Goal: Task Accomplishment & Management: Manage account settings

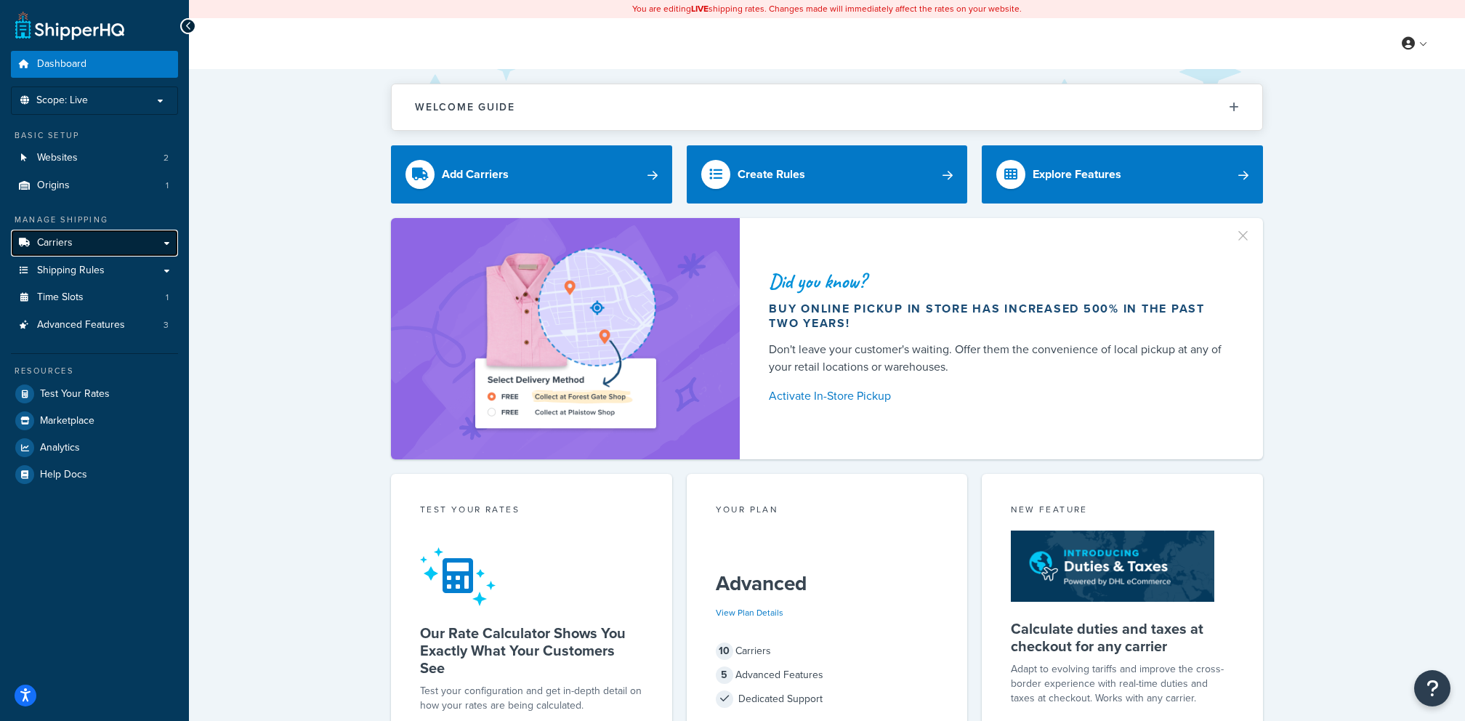
click at [143, 246] on link "Carriers" at bounding box center [94, 243] width 167 height 27
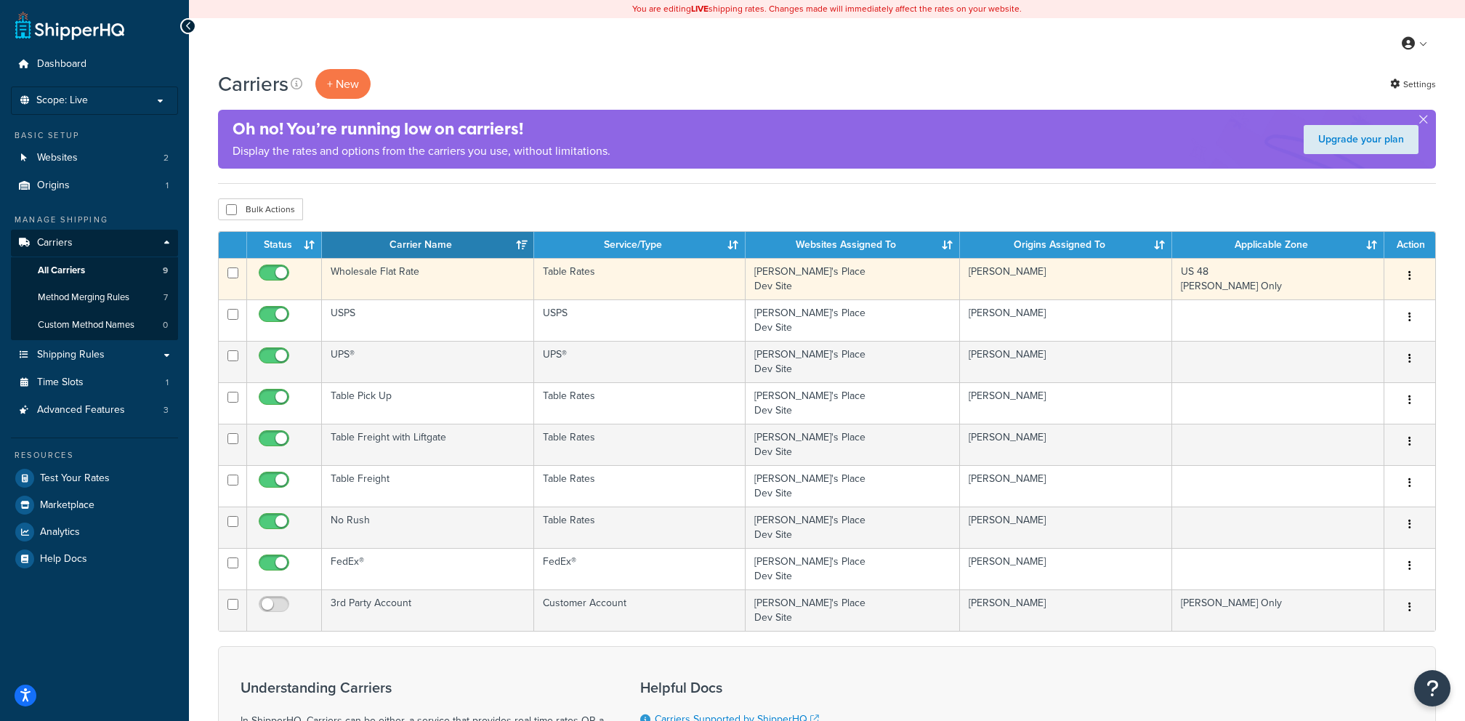
click at [435, 281] on td "Wholesale Flat Rate" at bounding box center [428, 278] width 212 height 41
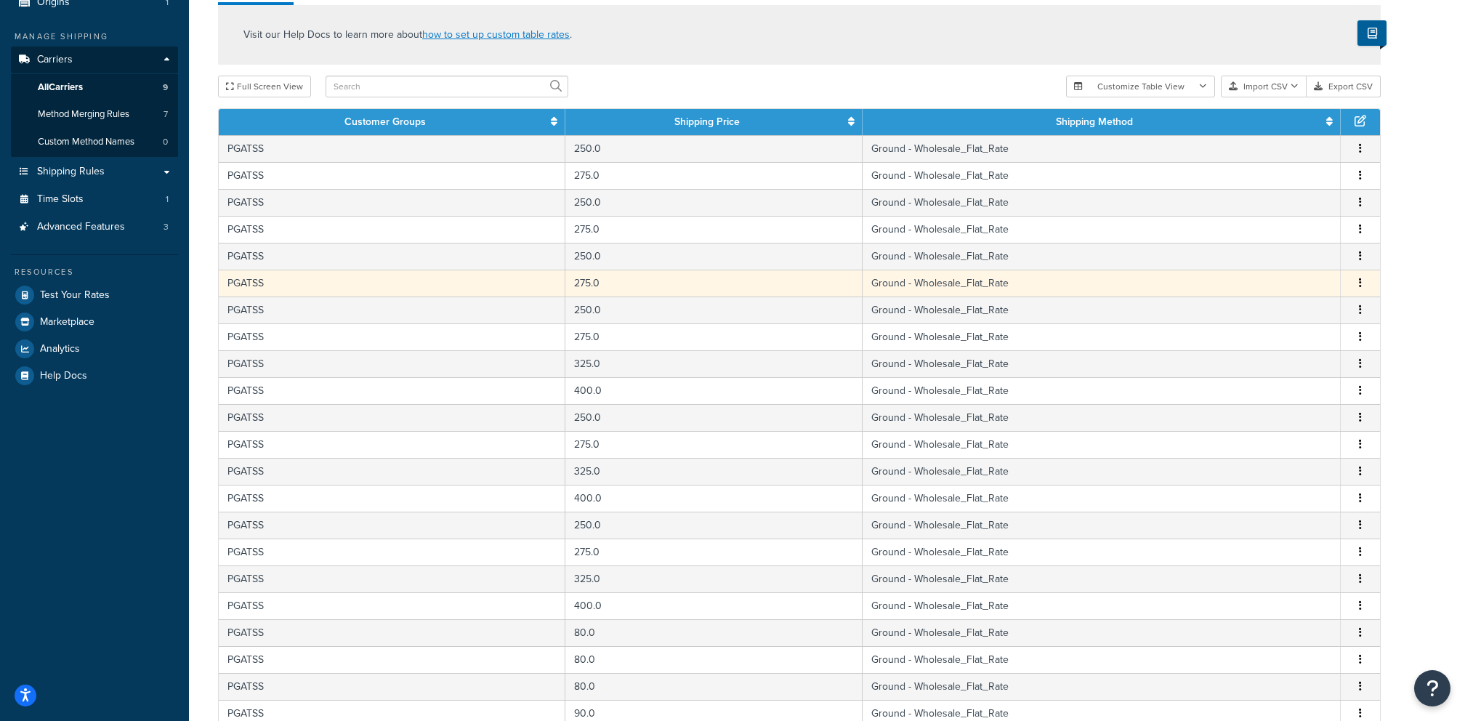
scroll to position [468, 0]
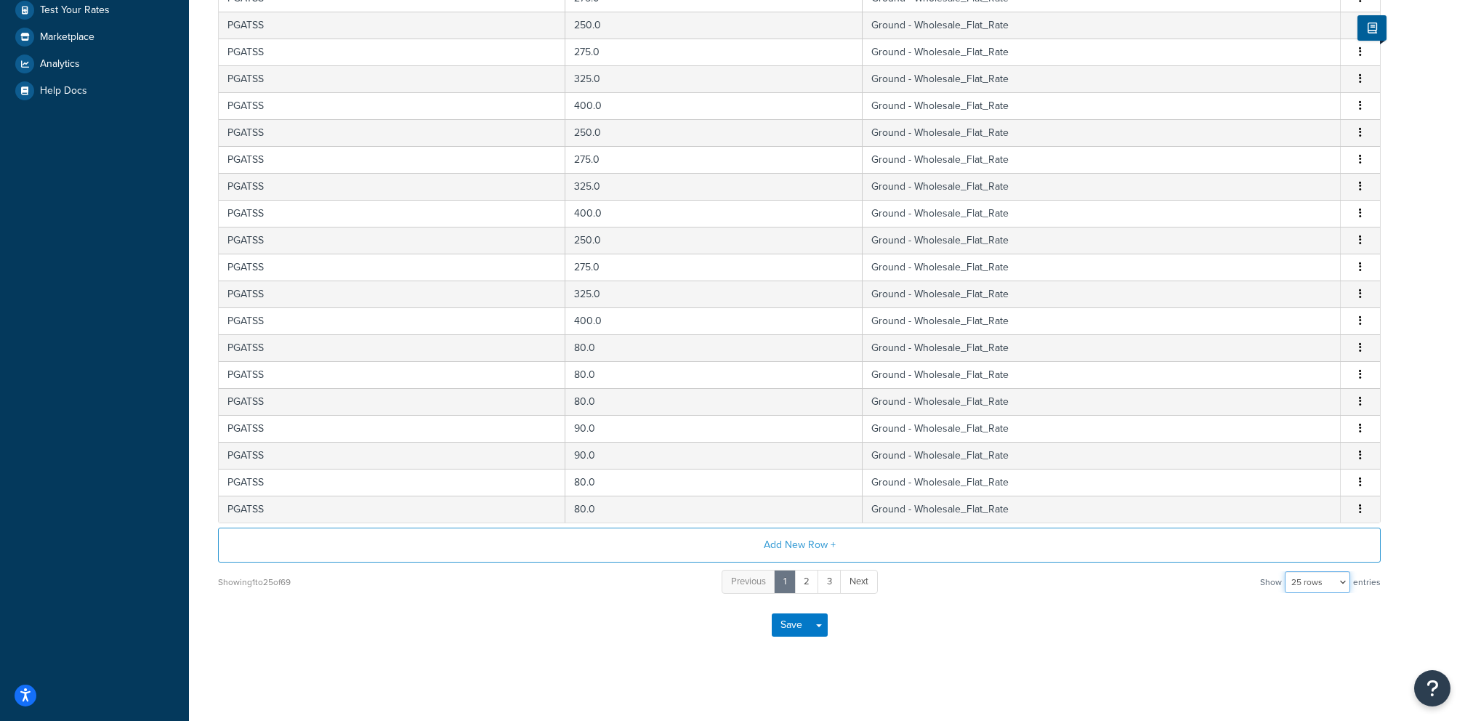
click at [1342, 585] on select "10 rows 15 rows 25 rows 50 rows 100 rows 1000 rows" at bounding box center [1317, 582] width 65 height 22
select select "1000"
click at [1286, 571] on select "10 rows 15 rows 25 rows 50 rows 100 rows 1000 rows" at bounding box center [1317, 582] width 65 height 22
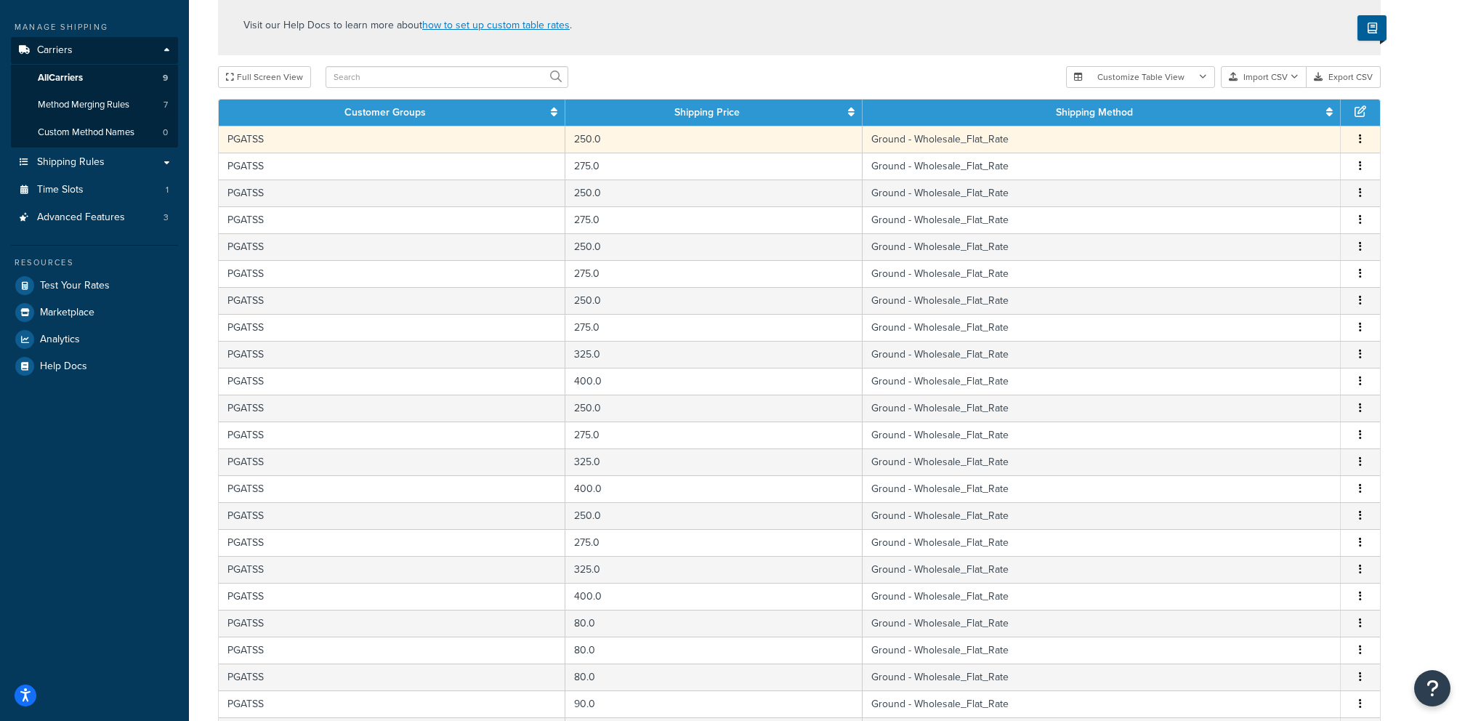
scroll to position [0, 0]
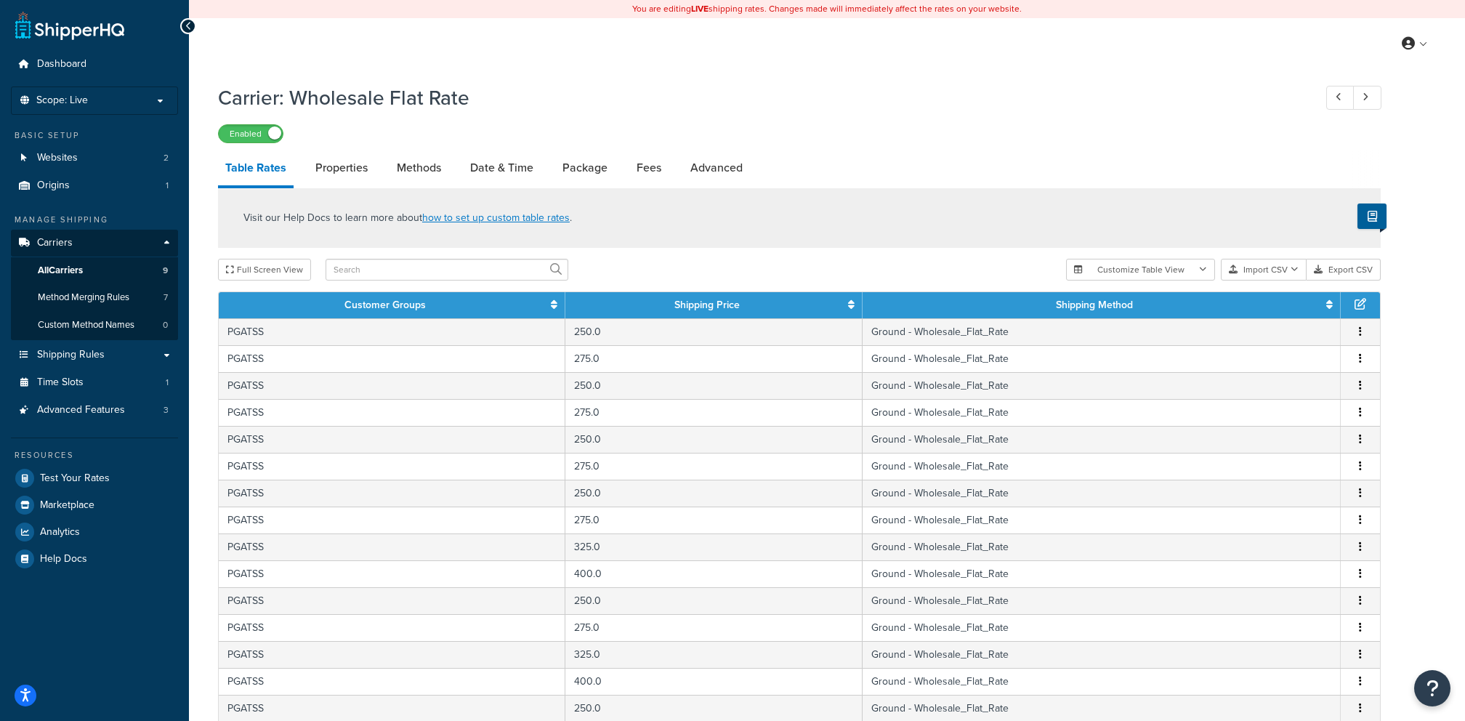
click at [852, 310] on th "Shipping Price" at bounding box center [713, 305] width 297 height 26
click at [852, 309] on icon at bounding box center [851, 304] width 7 height 10
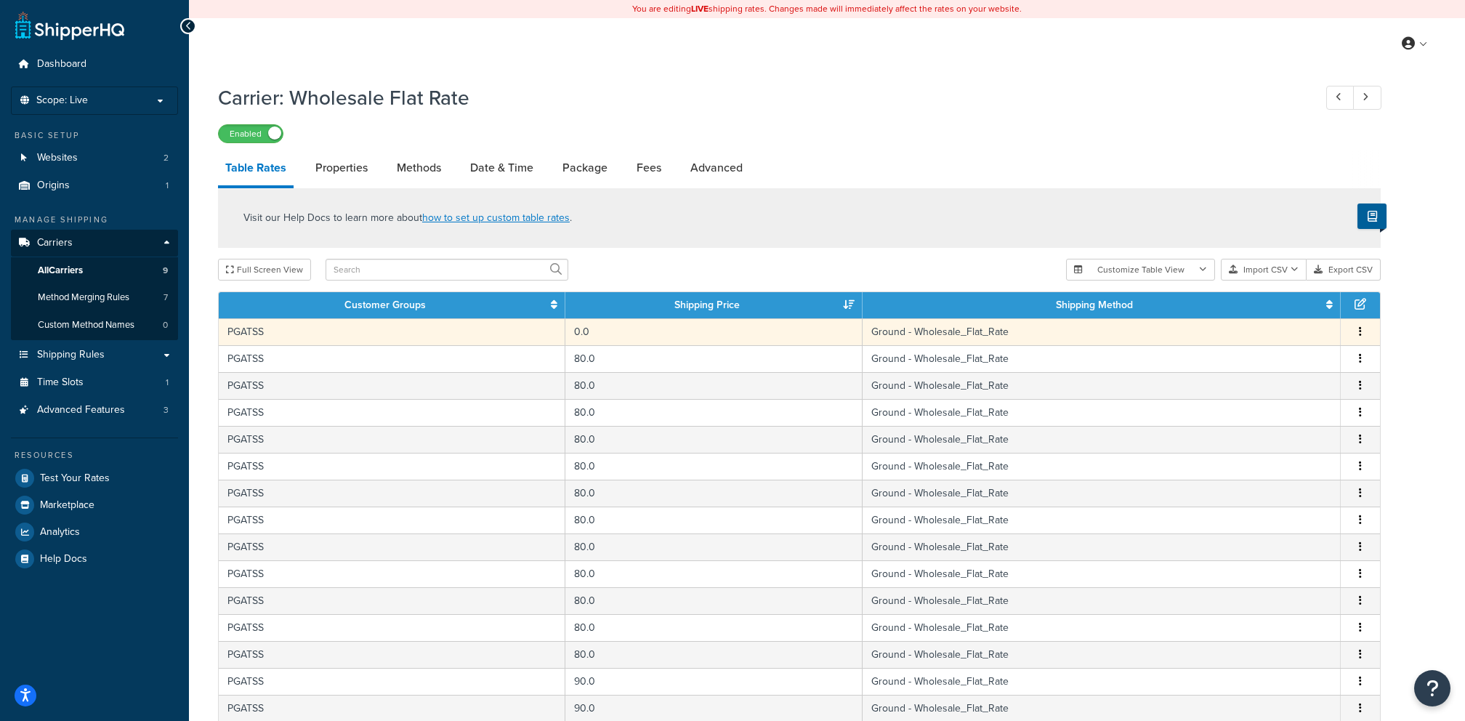
click at [698, 335] on td "0.0" at bounding box center [713, 331] width 297 height 27
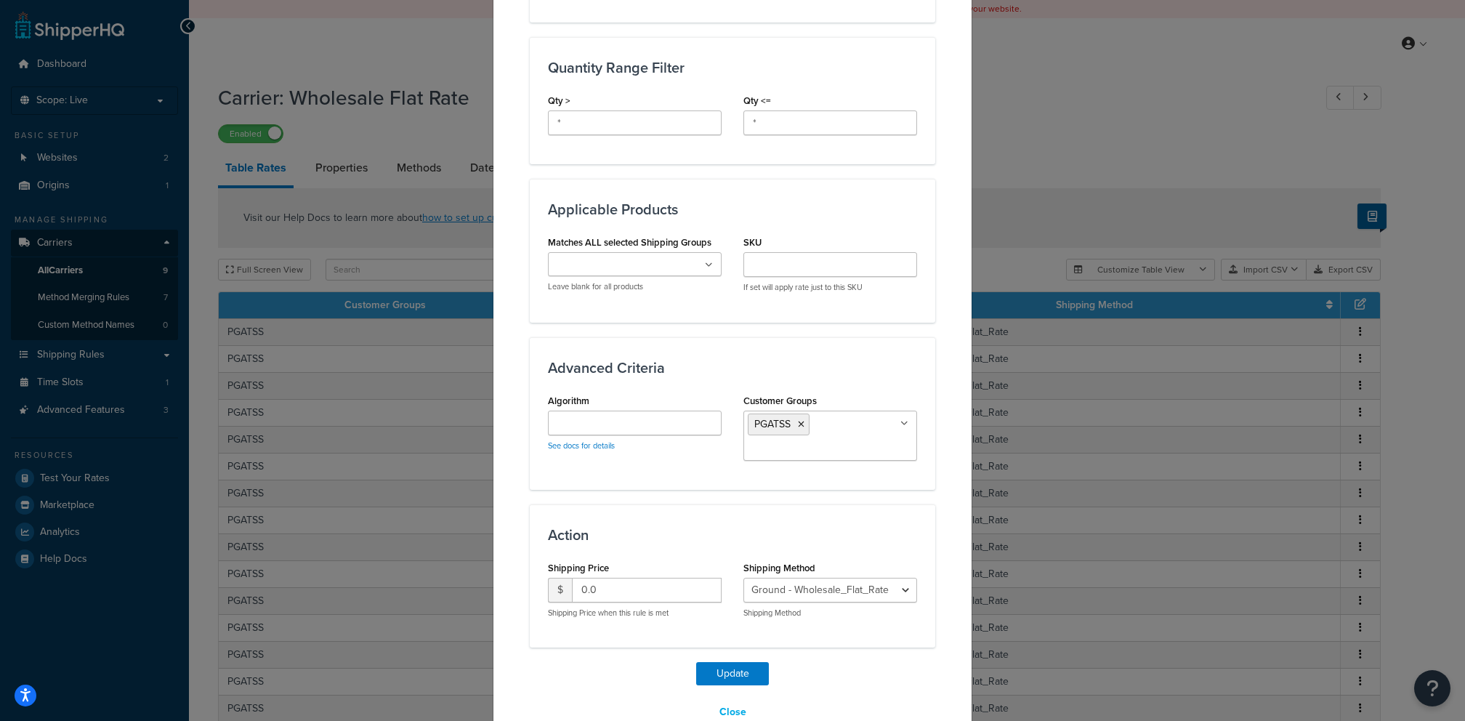
scroll to position [624, 0]
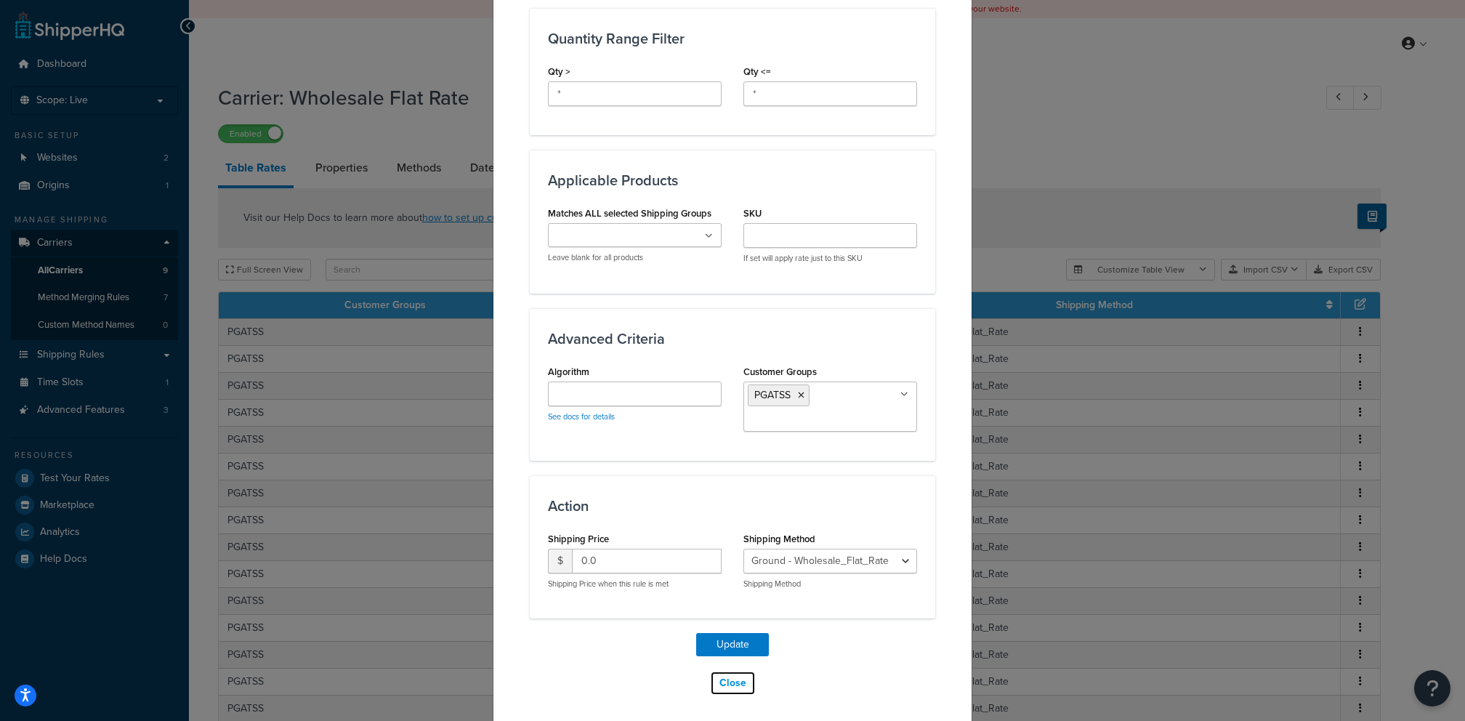
click at [743, 678] on button "Close" at bounding box center [733, 683] width 46 height 25
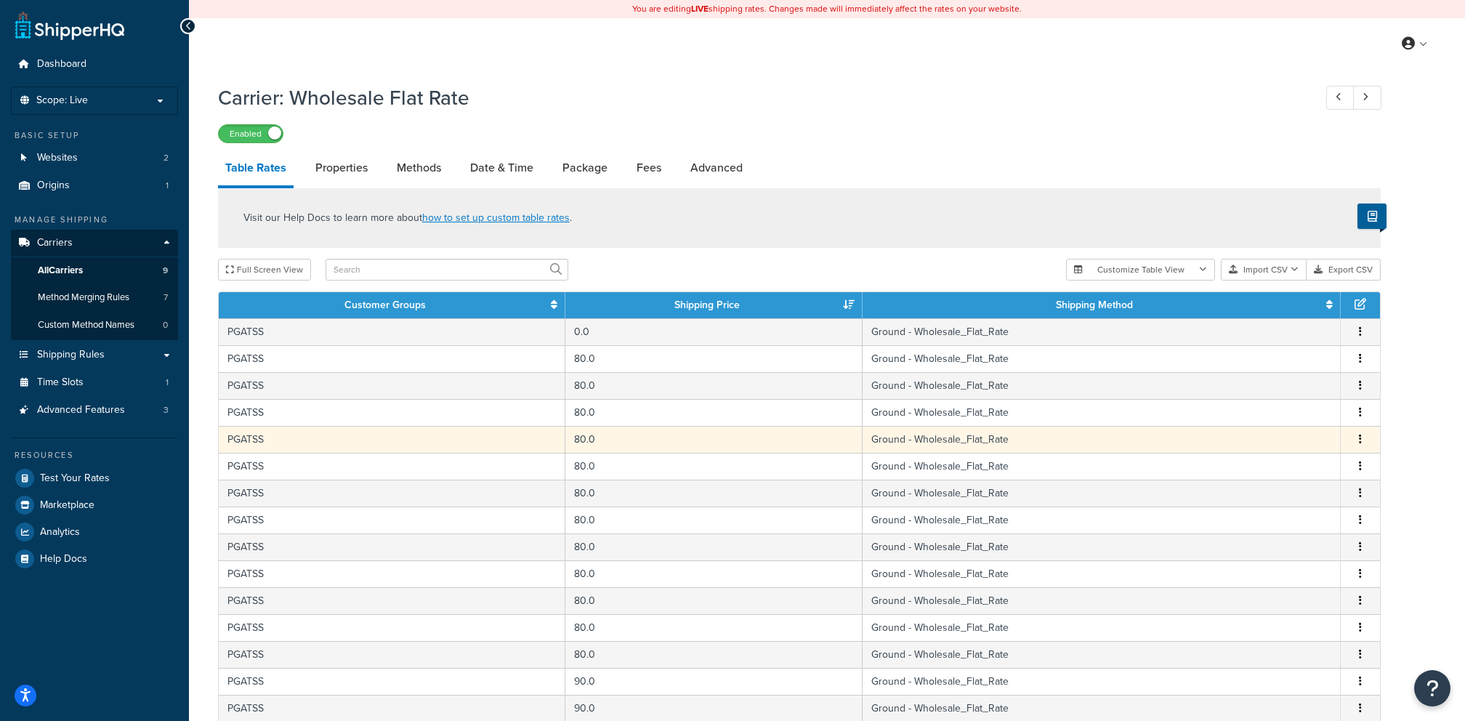
click at [741, 434] on td "80.0" at bounding box center [713, 439] width 297 height 27
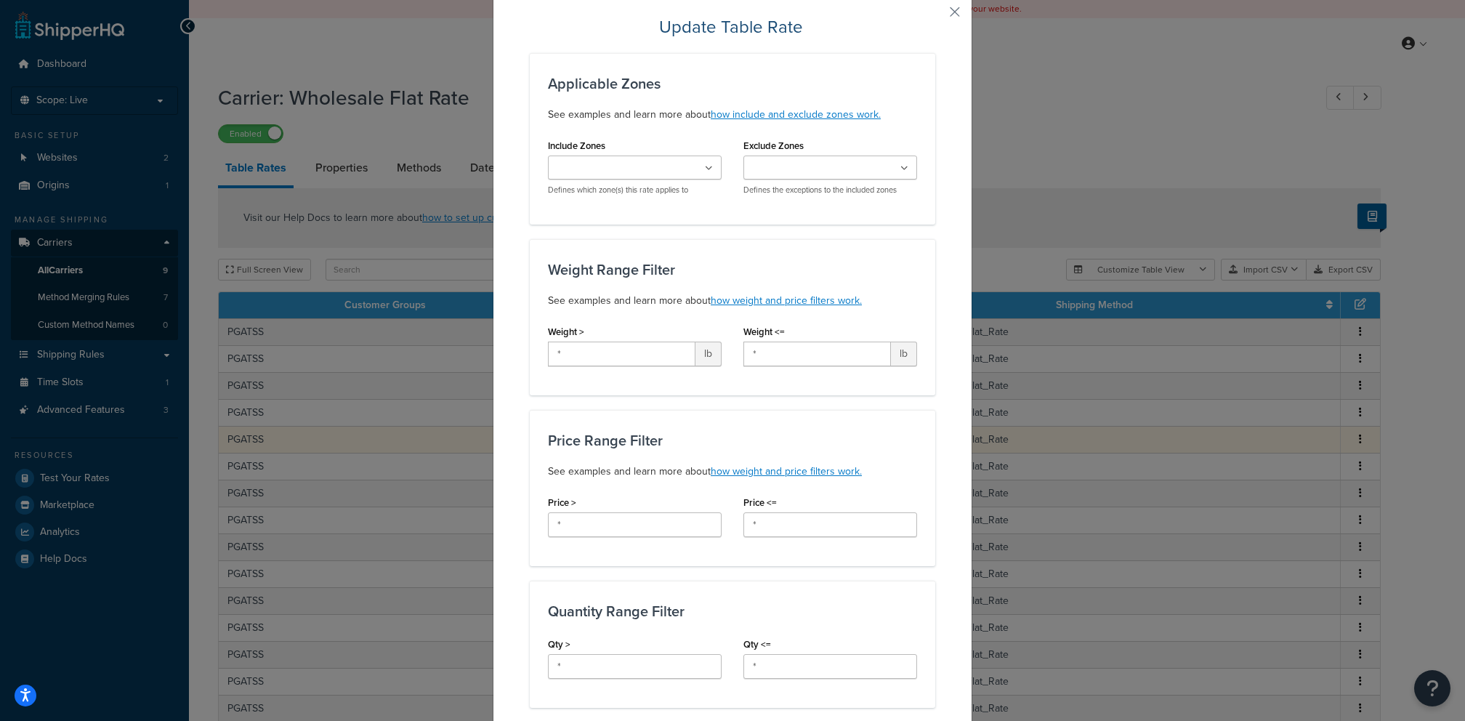
scroll to position [0, 0]
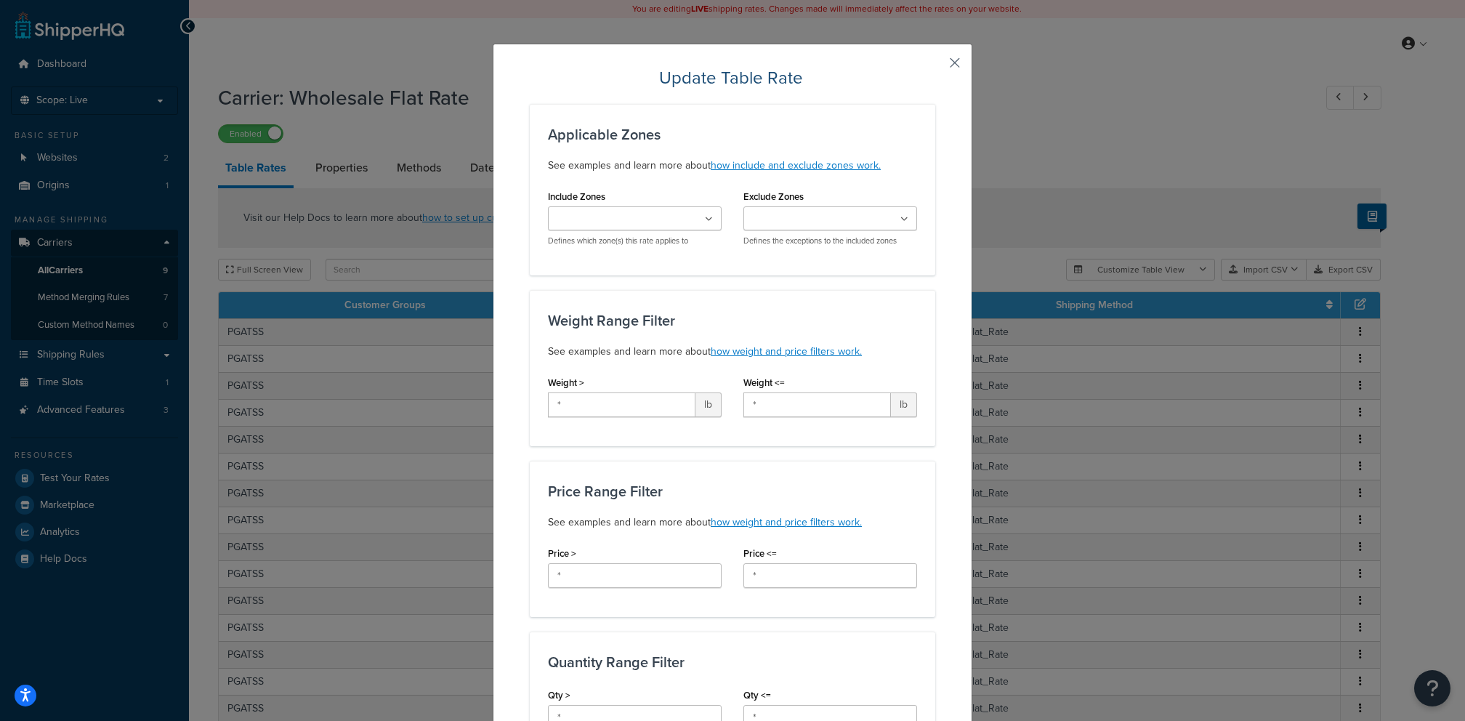
click at [935, 66] on button "button" at bounding box center [934, 68] width 4 height 4
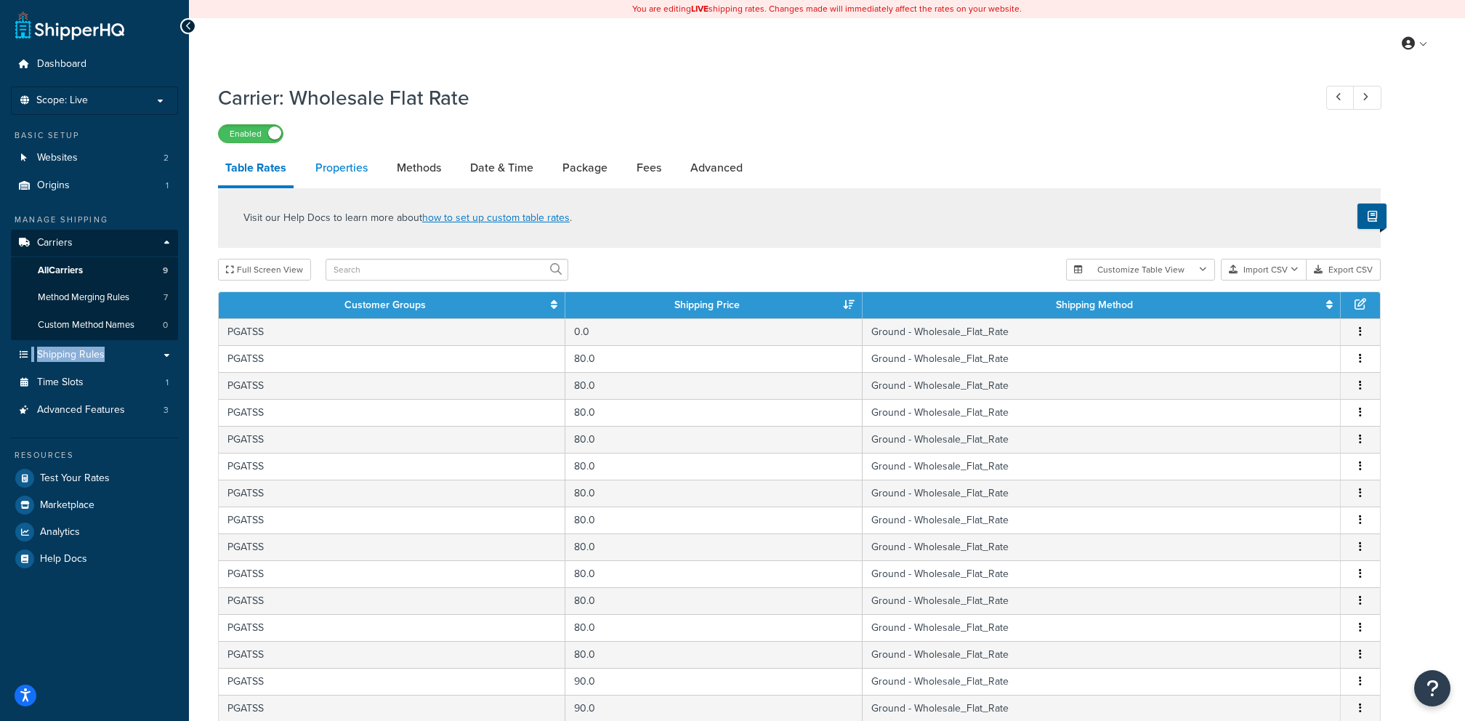
click at [350, 172] on link "Properties" at bounding box center [341, 167] width 67 height 35
select select "PERSKU"
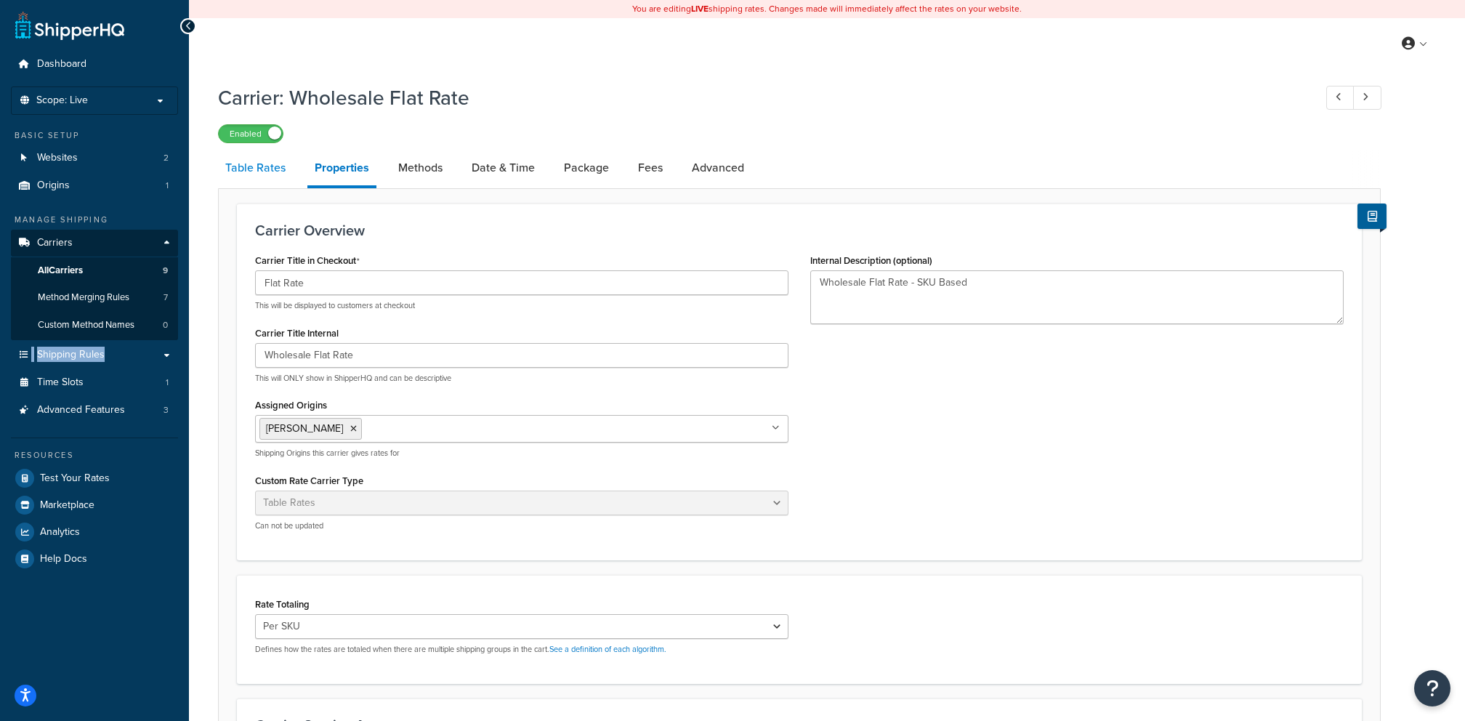
click at [255, 178] on link "Table Rates" at bounding box center [255, 167] width 75 height 35
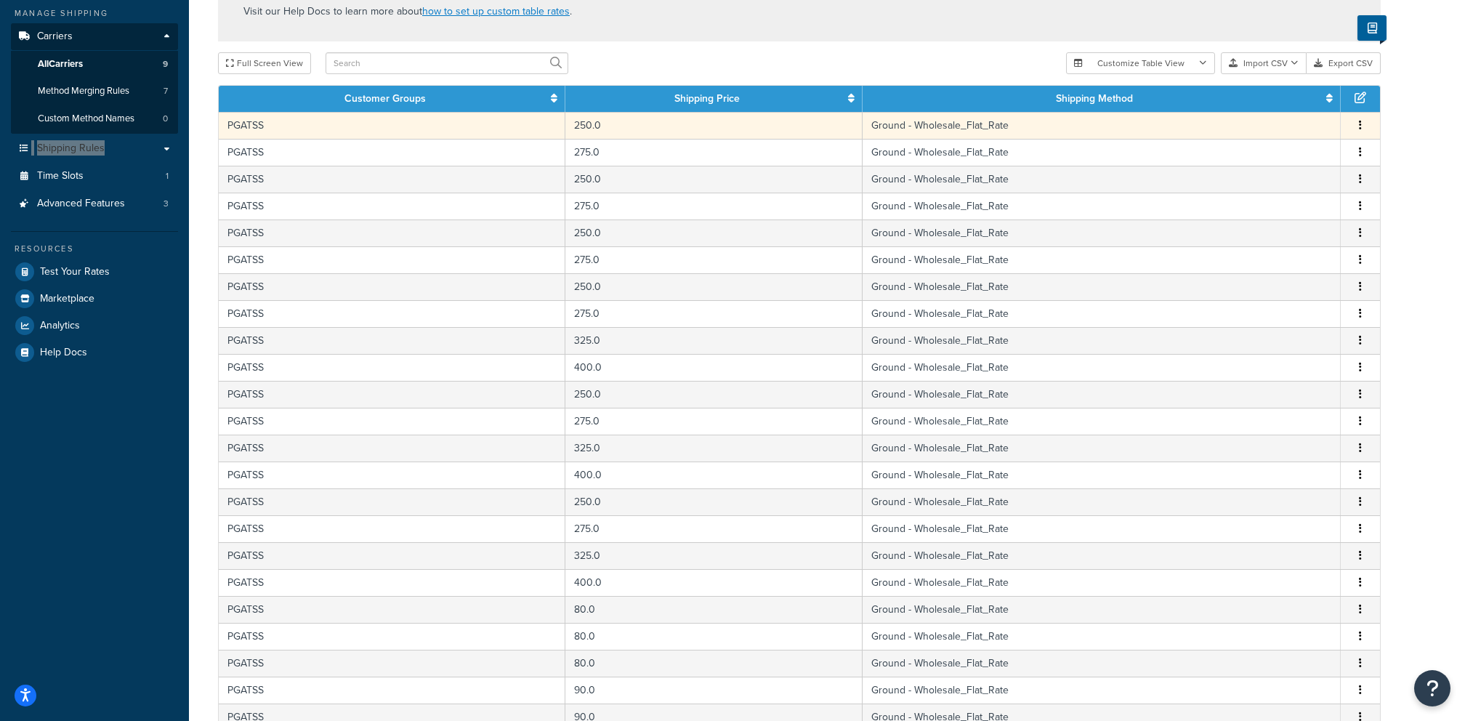
scroll to position [468, 0]
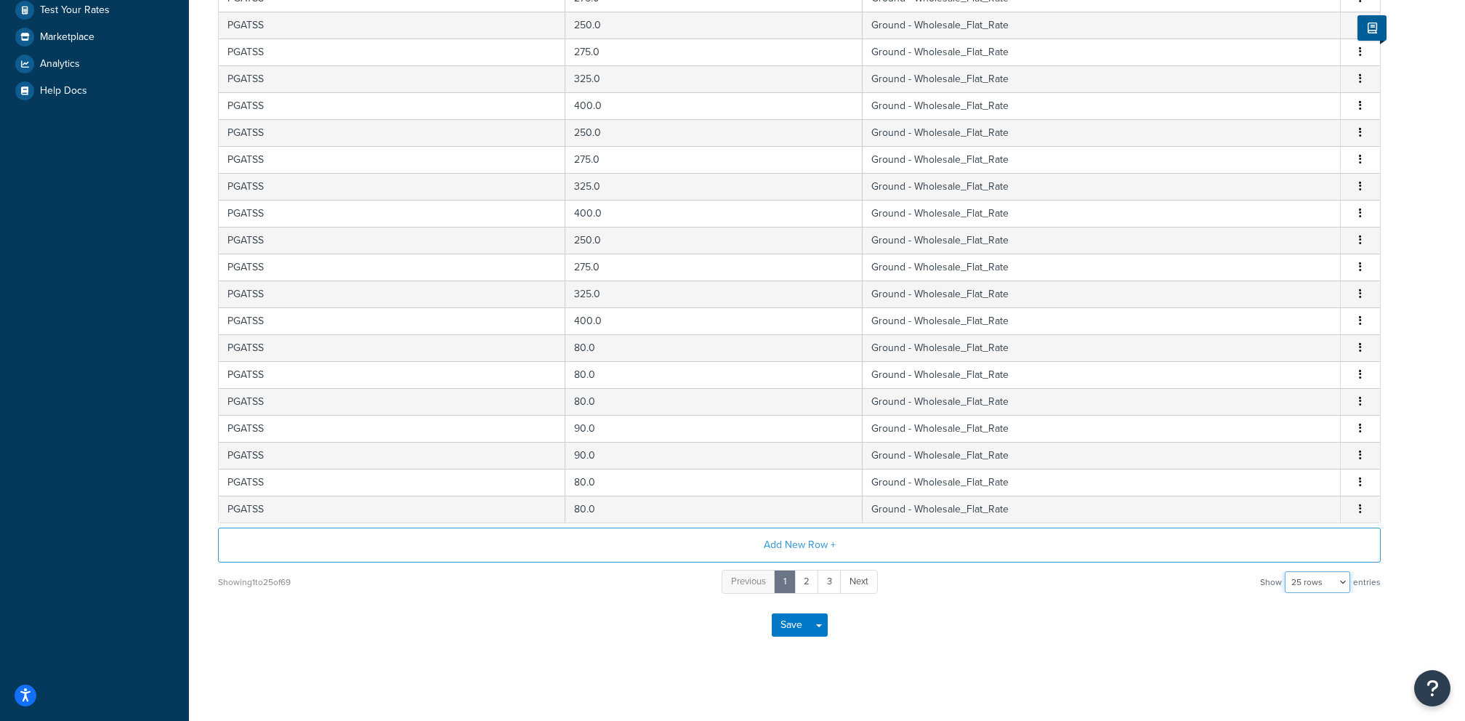
click at [1320, 574] on select "10 rows 15 rows 25 rows 50 rows 100 rows 1000 rows" at bounding box center [1317, 582] width 65 height 22
click at [1318, 577] on select "10 rows 15 rows 25 rows 50 rows 100 rows 1000 rows" at bounding box center [1317, 582] width 65 height 22
select select "1000"
click at [1286, 571] on select "10 rows 15 rows 25 rows 50 rows 100 rows 1000 rows" at bounding box center [1317, 582] width 65 height 22
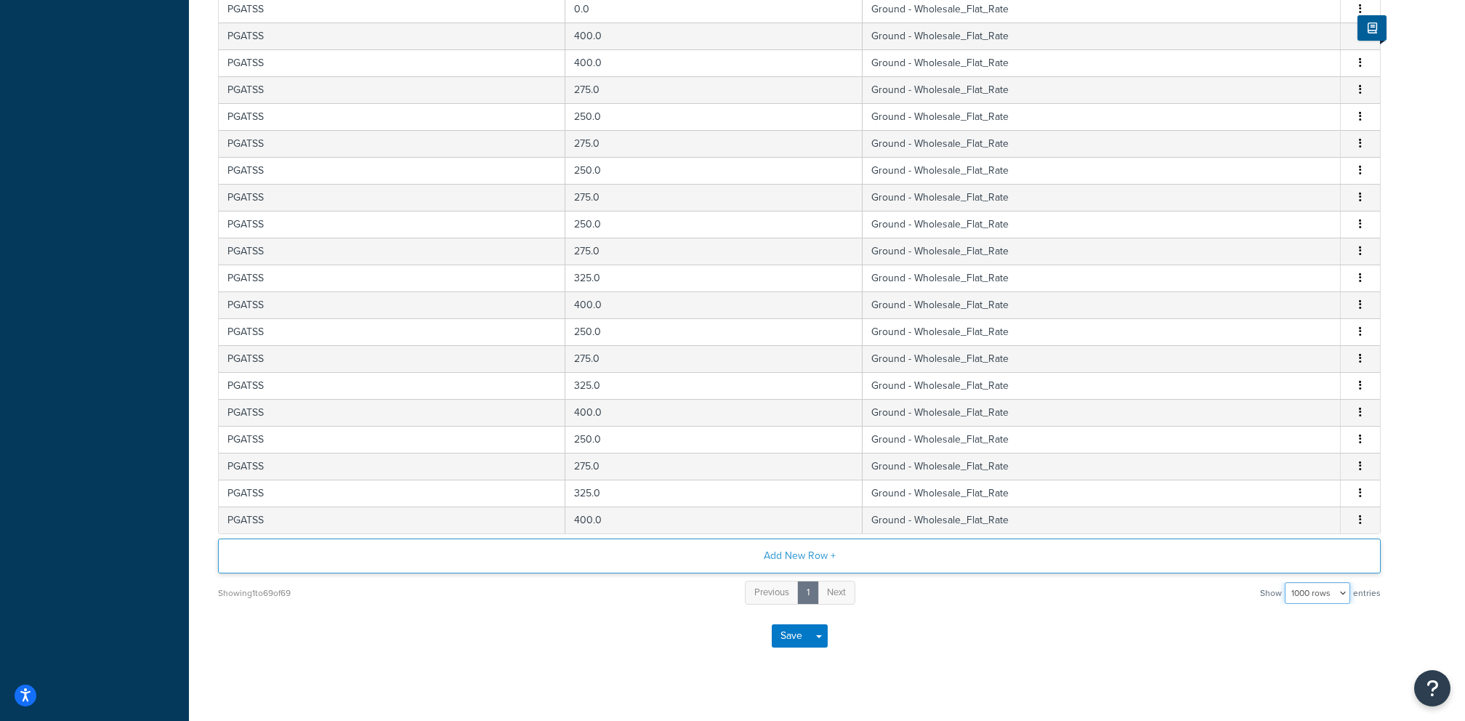
scroll to position [0, 0]
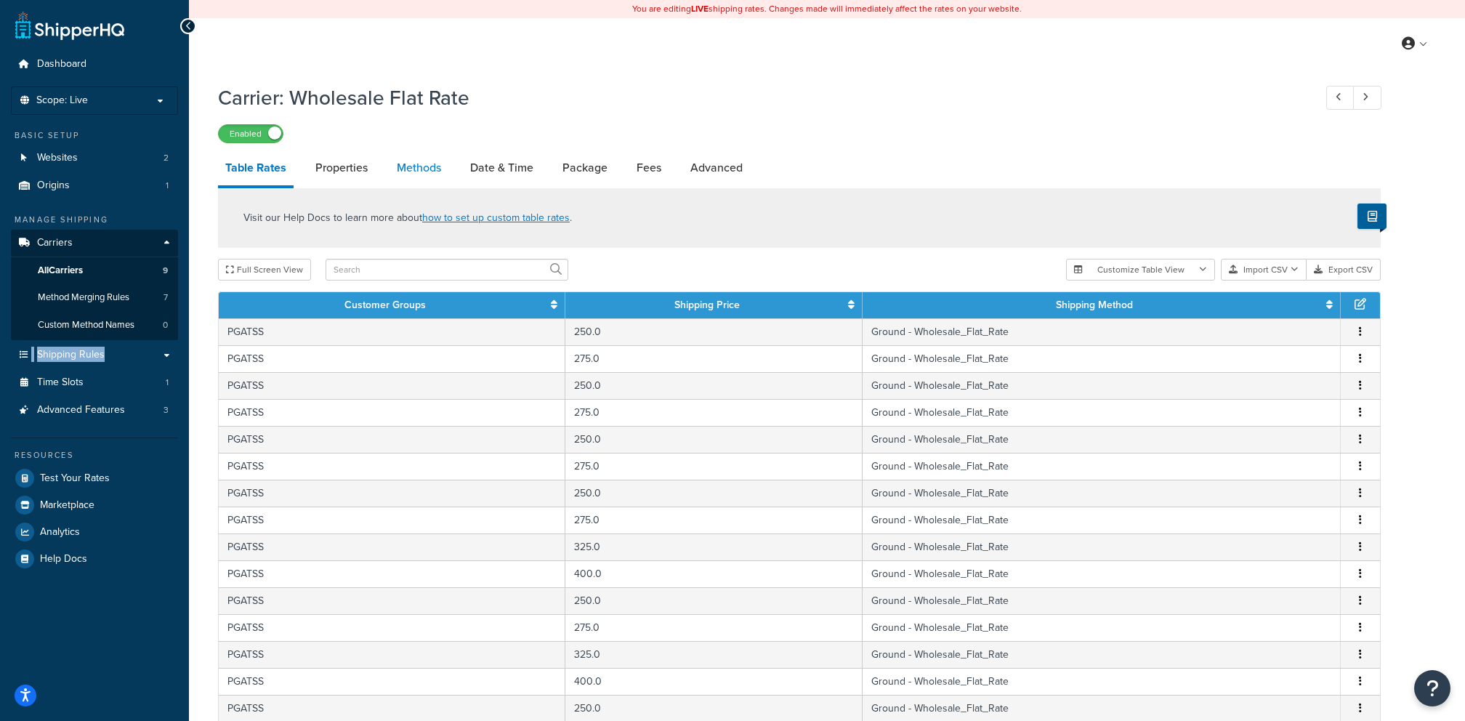
drag, startPoint x: 990, startPoint y: 533, endPoint x: 437, endPoint y: 183, distance: 654.3
click at [437, 183] on link "Methods" at bounding box center [419, 167] width 59 height 35
select select "25"
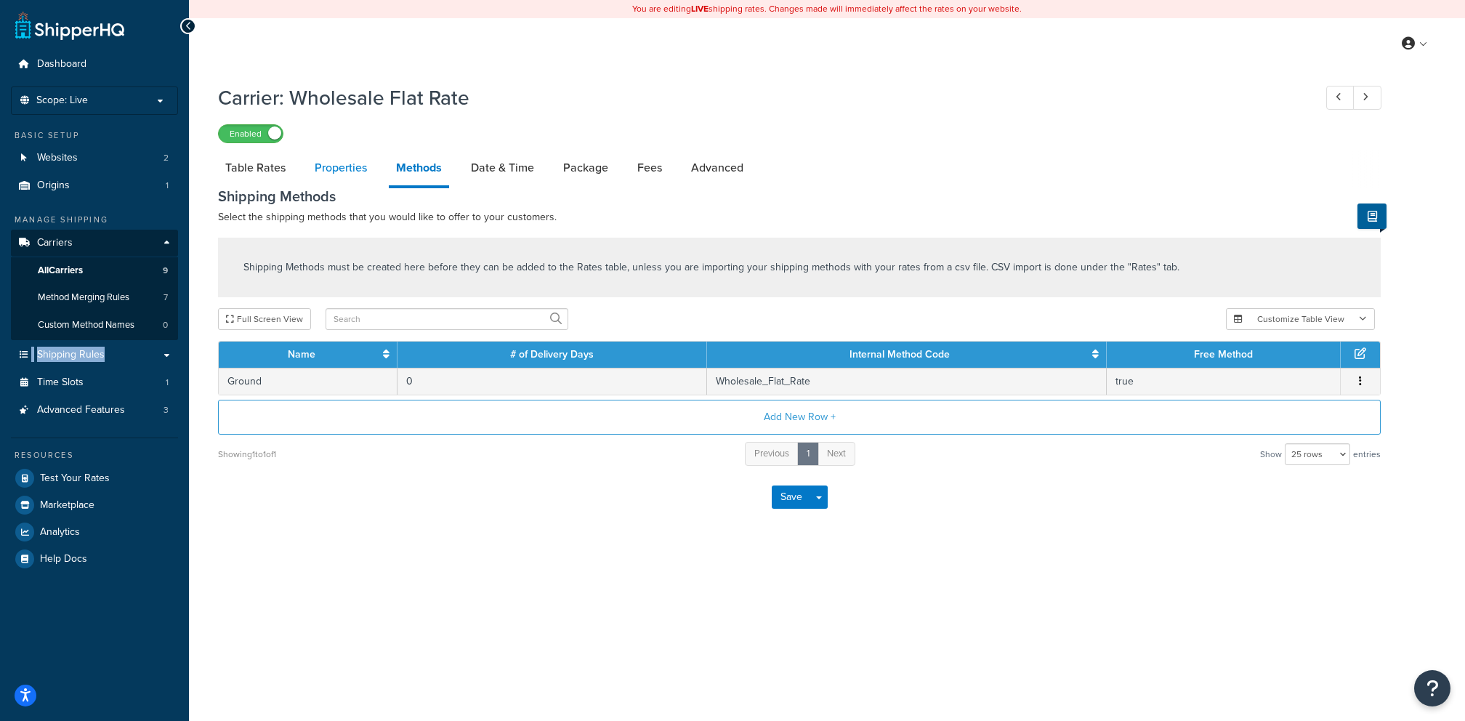
drag, startPoint x: 437, startPoint y: 183, endPoint x: 348, endPoint y: 174, distance: 89.1
click at [348, 174] on link "Properties" at bounding box center [340, 167] width 67 height 35
select select "PERSKU"
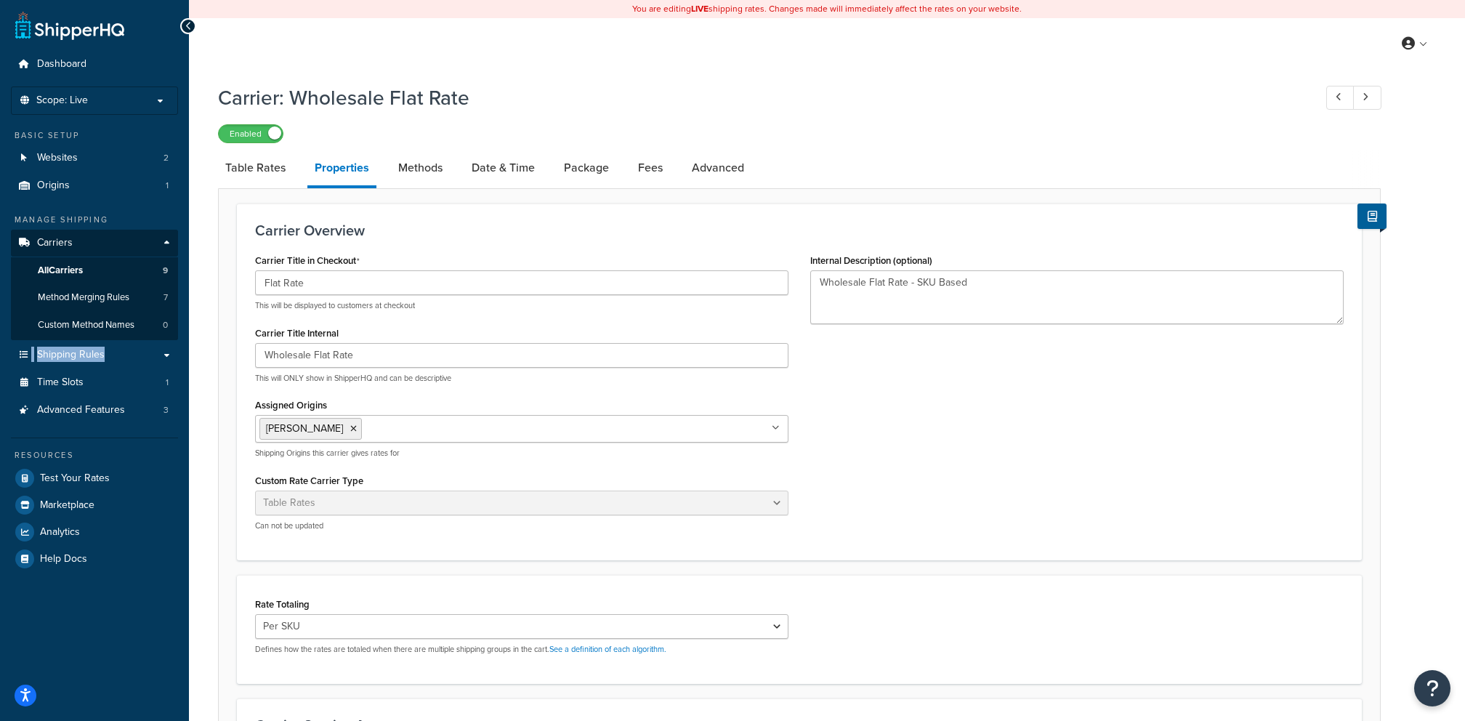
click at [427, 168] on link "Methods" at bounding box center [420, 167] width 59 height 35
select select "25"
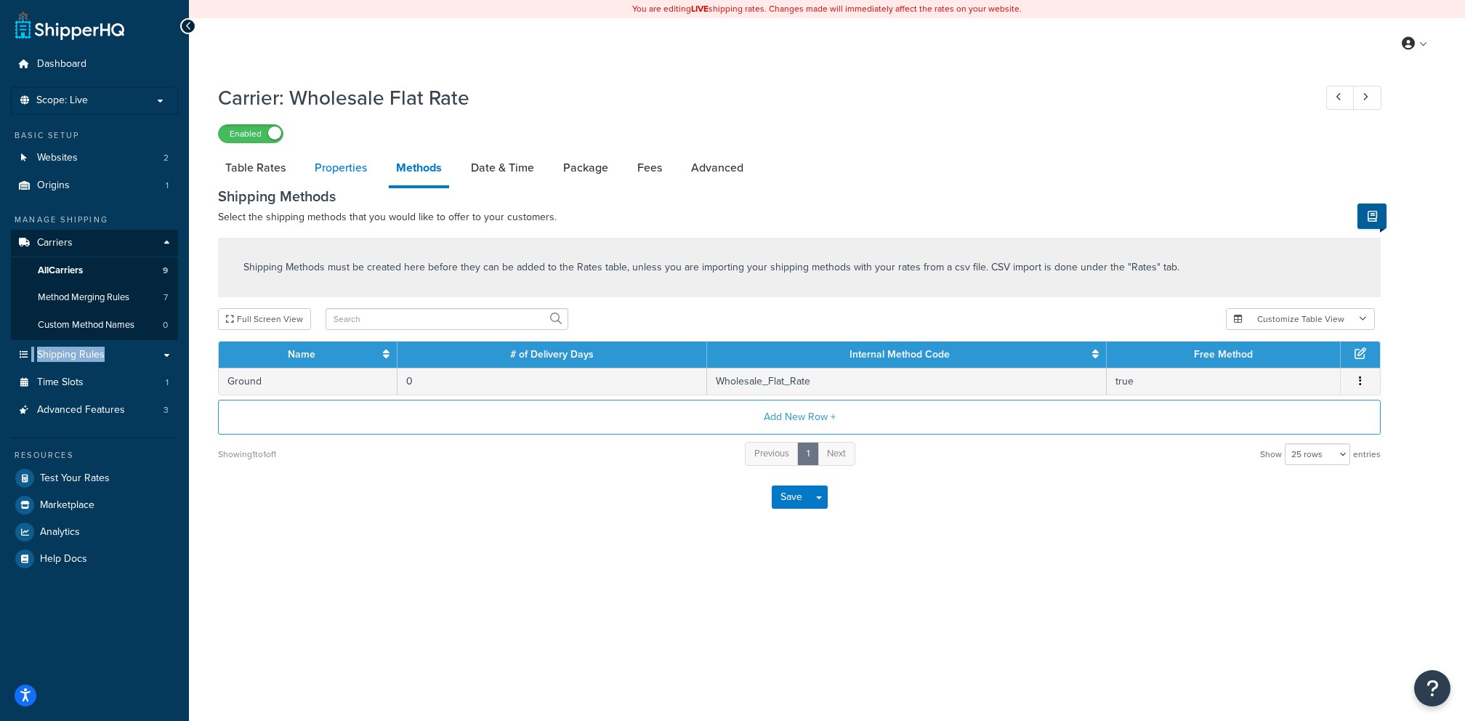
click at [282, 172] on link "Table Rates" at bounding box center [255, 167] width 75 height 35
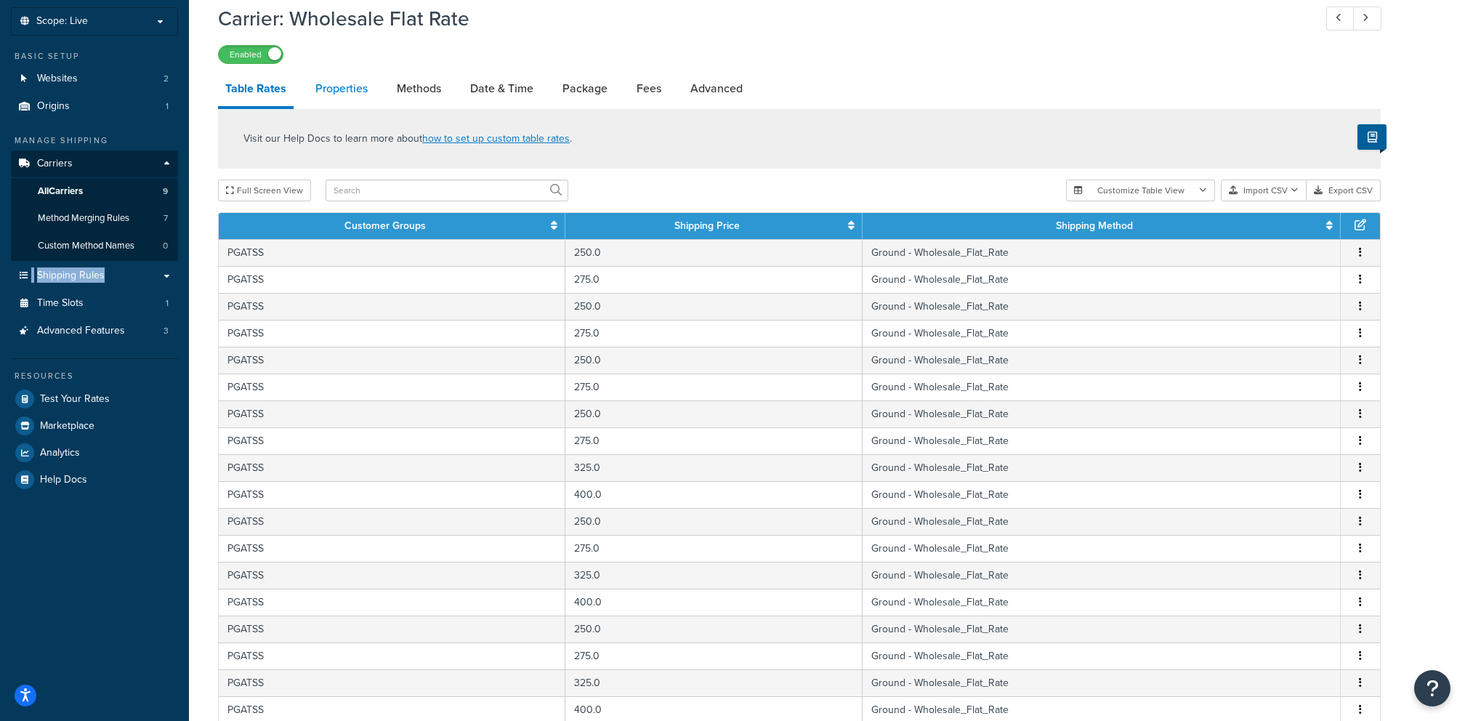
scroll to position [82, 0]
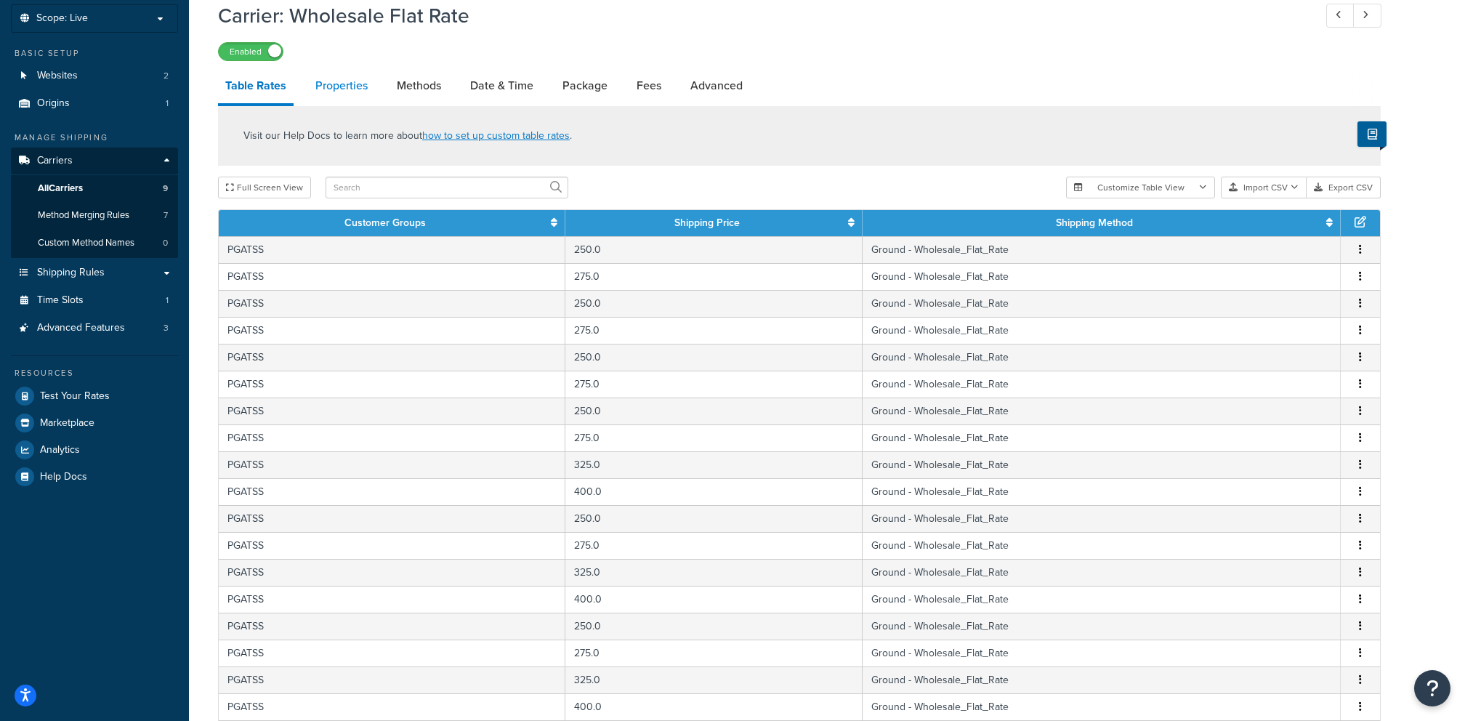
click at [852, 227] on th "Shipping Price" at bounding box center [713, 223] width 297 height 26
click at [704, 387] on td "275.0" at bounding box center [713, 384] width 297 height 27
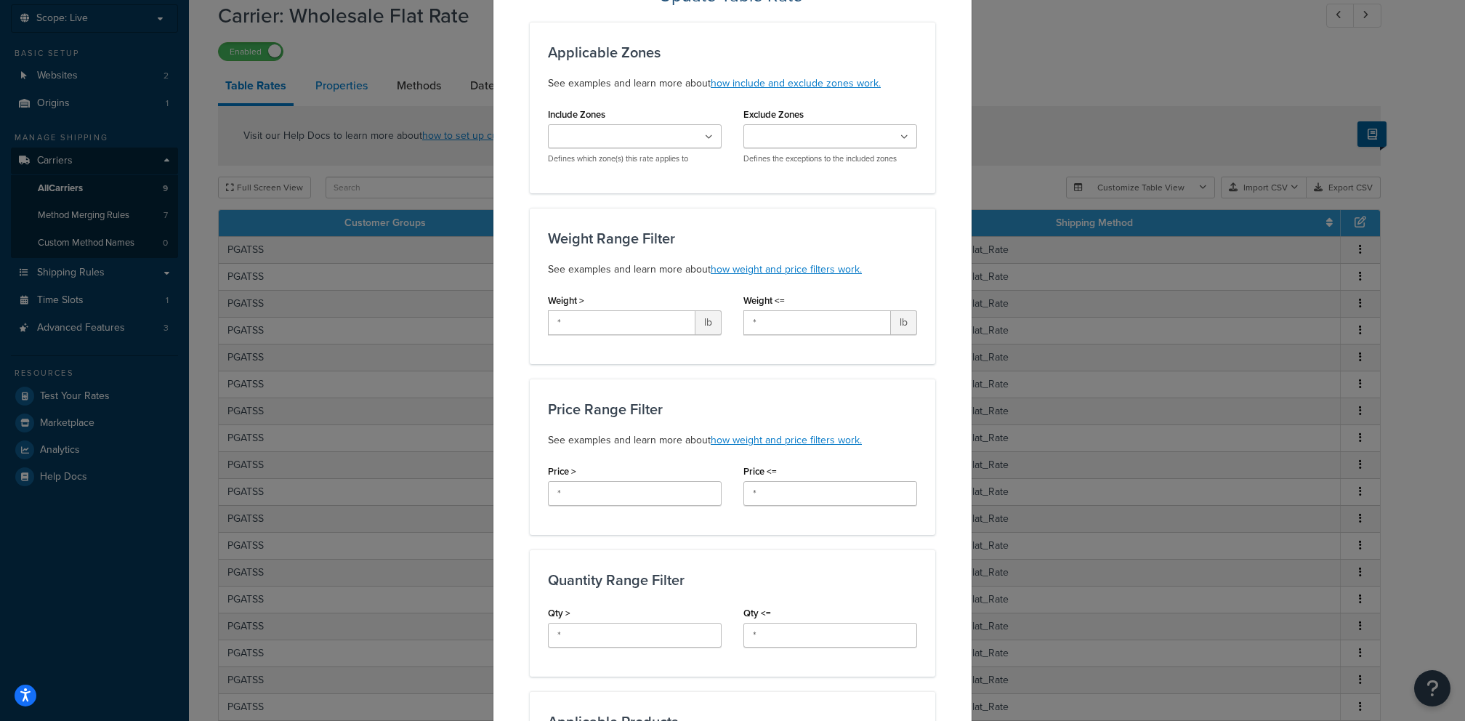
scroll to position [0, 0]
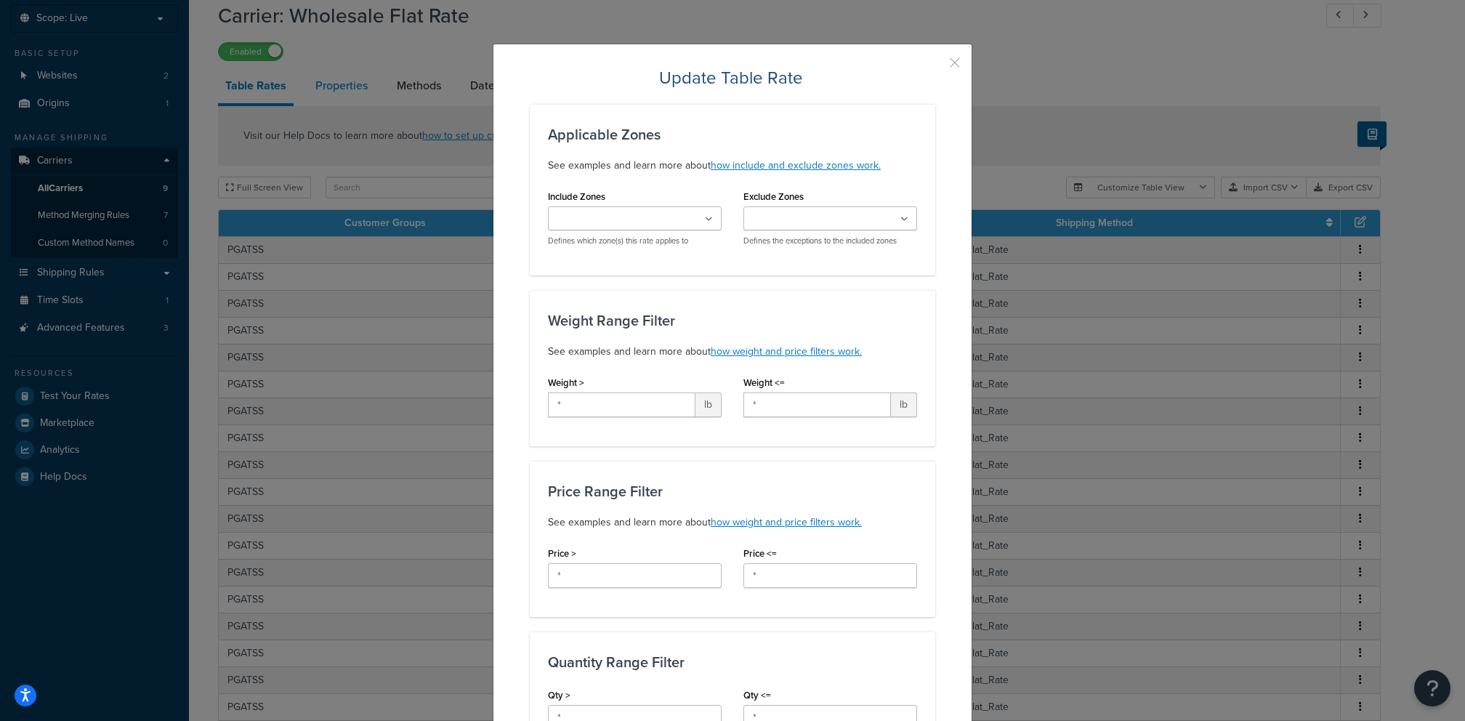
click at [935, 66] on button "button" at bounding box center [934, 68] width 4 height 4
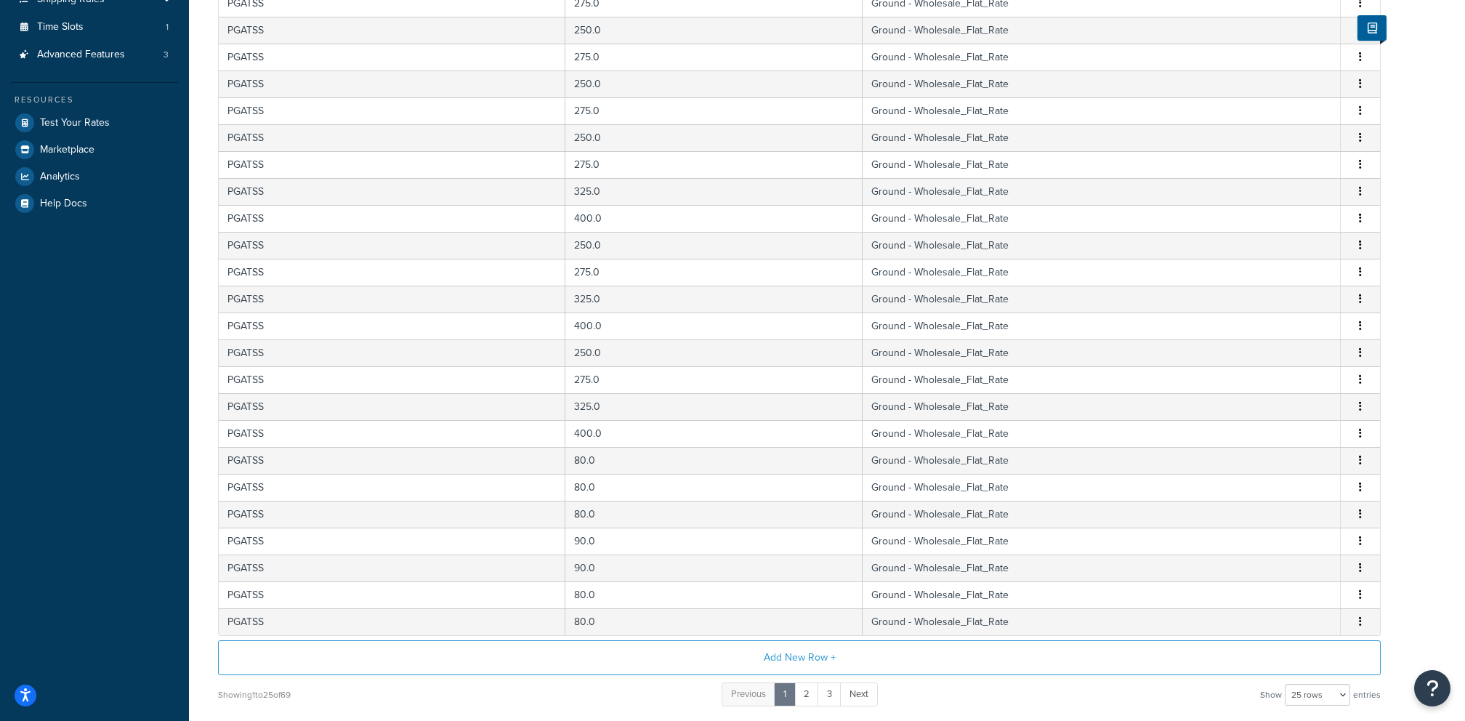
scroll to position [468, 0]
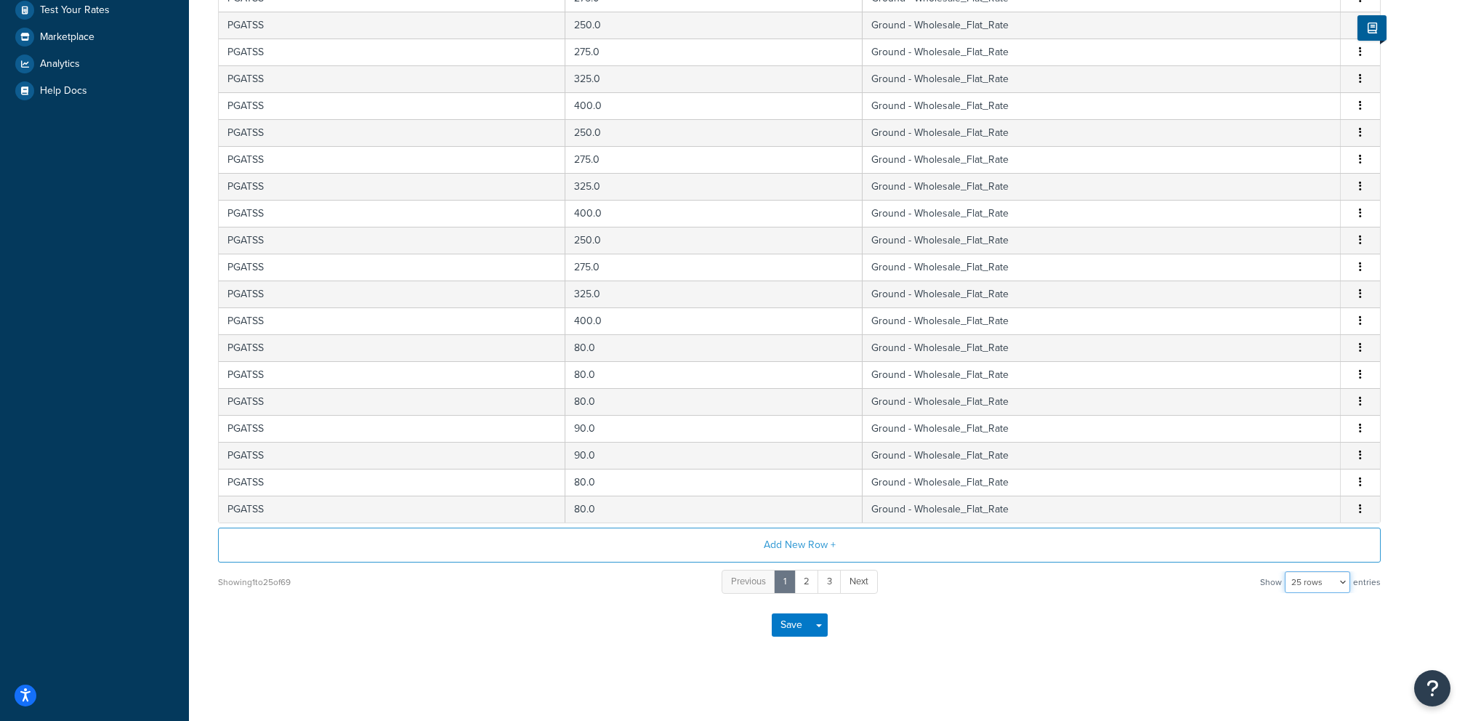
click at [1306, 579] on select "10 rows 15 rows 25 rows 50 rows 100 rows 1000 rows" at bounding box center [1317, 582] width 65 height 22
select select "1000"
click at [1286, 571] on select "10 rows 15 rows 25 rows 50 rows 100 rows 1000 rows" at bounding box center [1317, 582] width 65 height 22
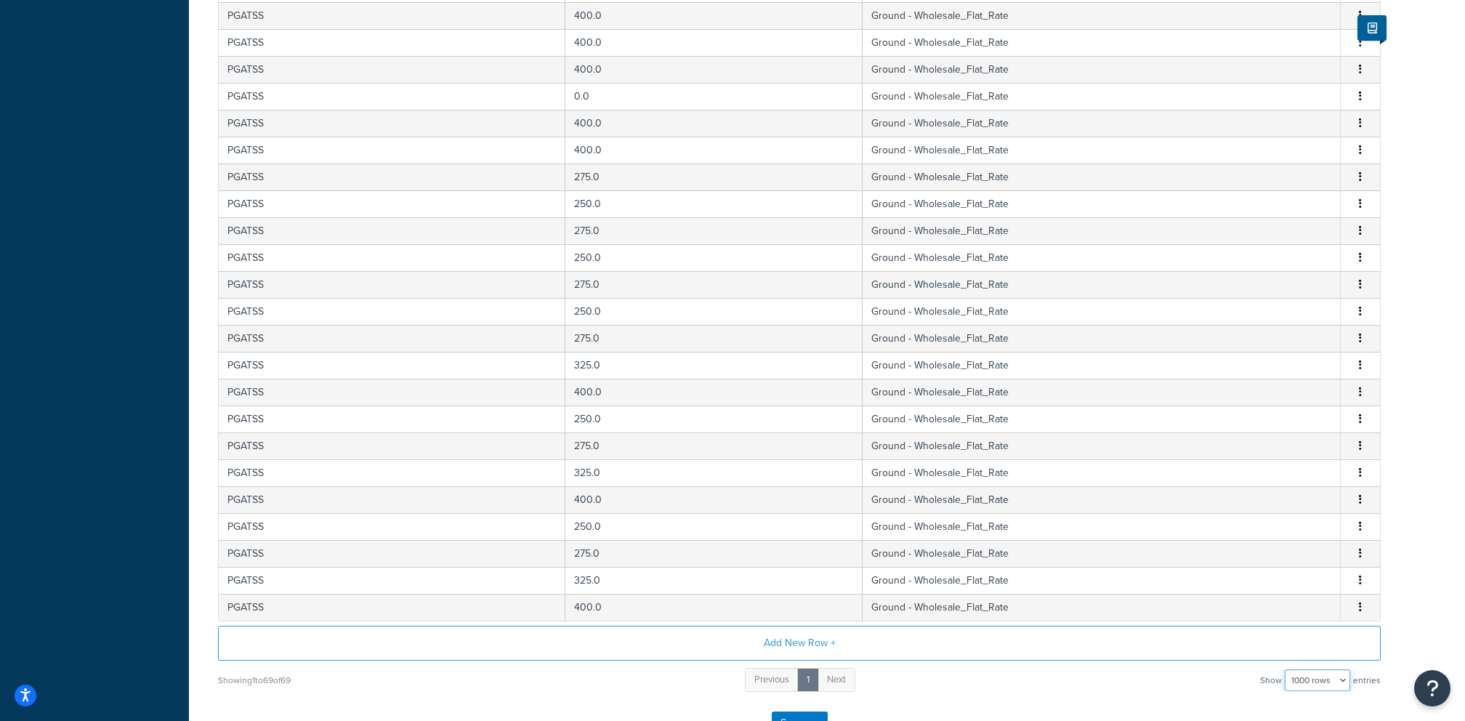
scroll to position [1557, 0]
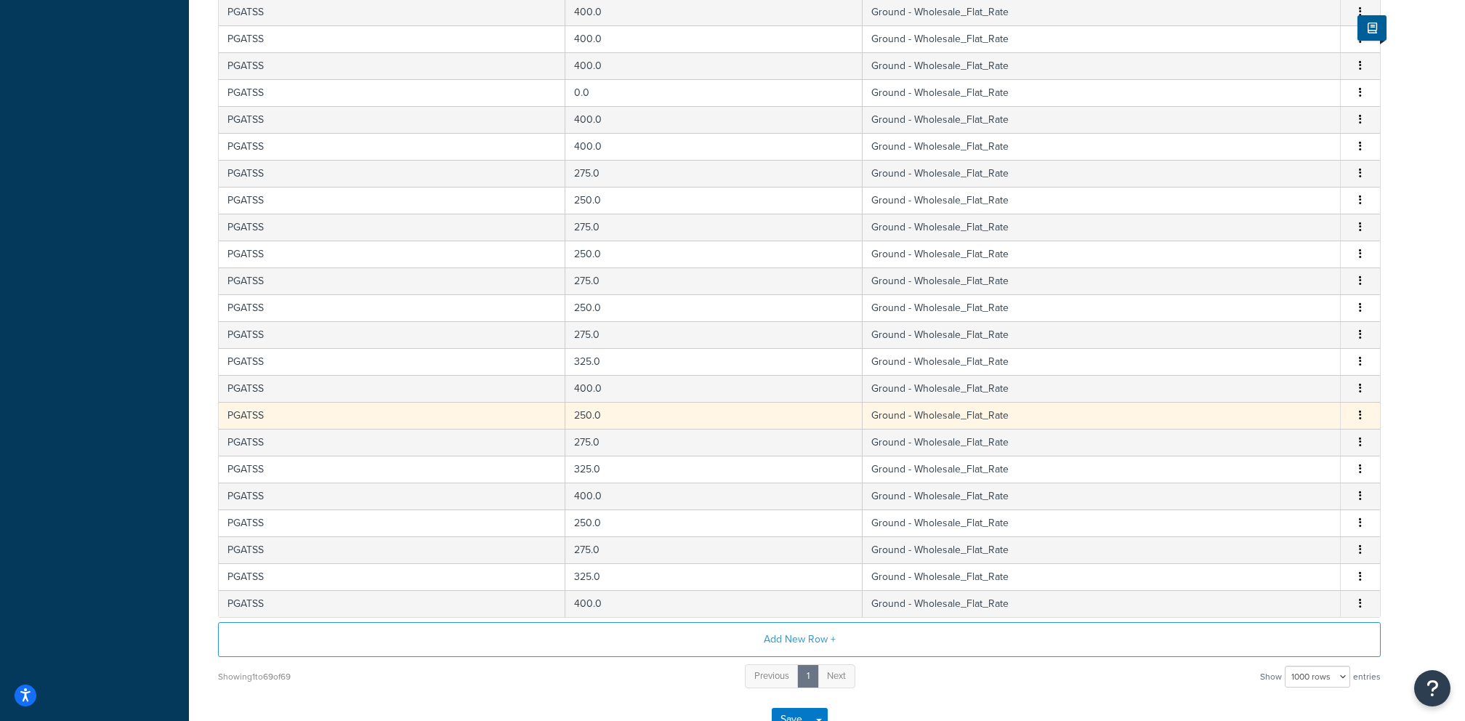
click at [734, 402] on td "250.0" at bounding box center [713, 415] width 297 height 27
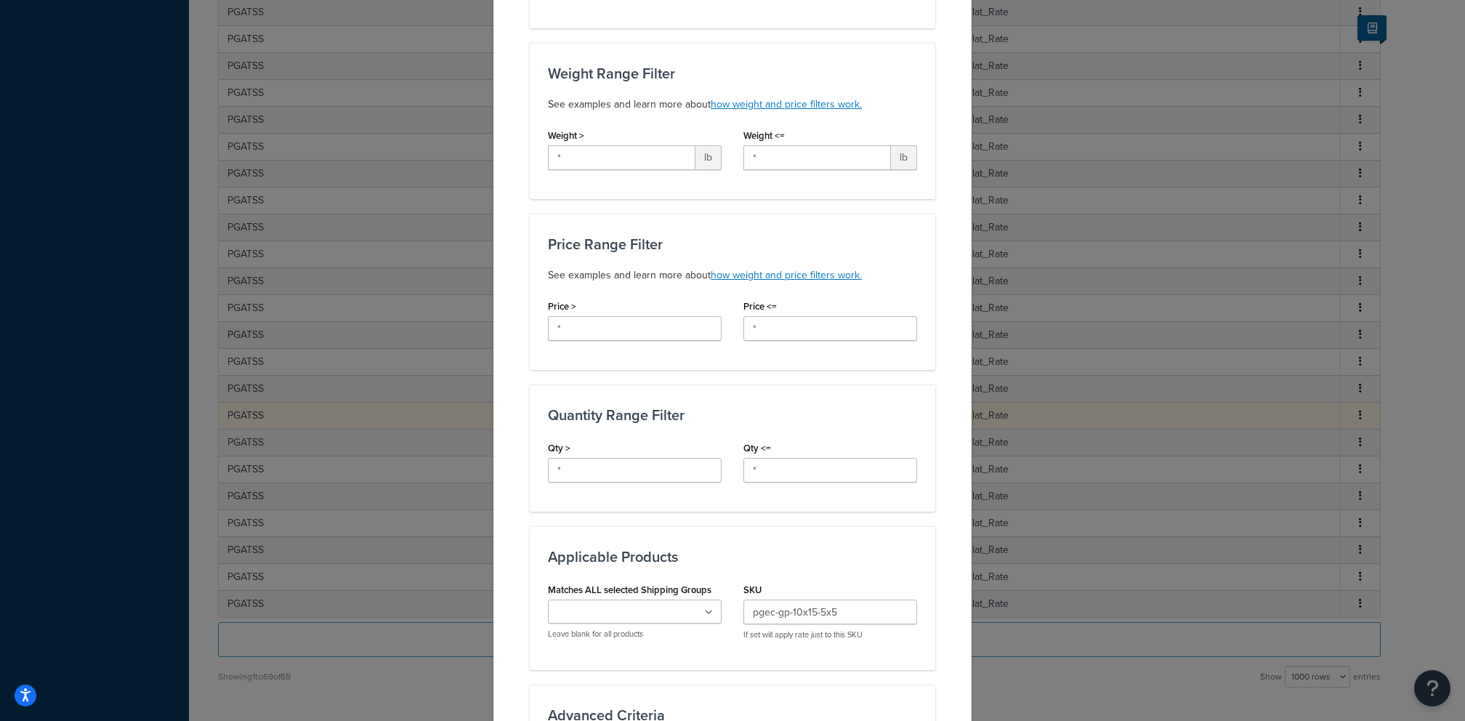
scroll to position [0, 0]
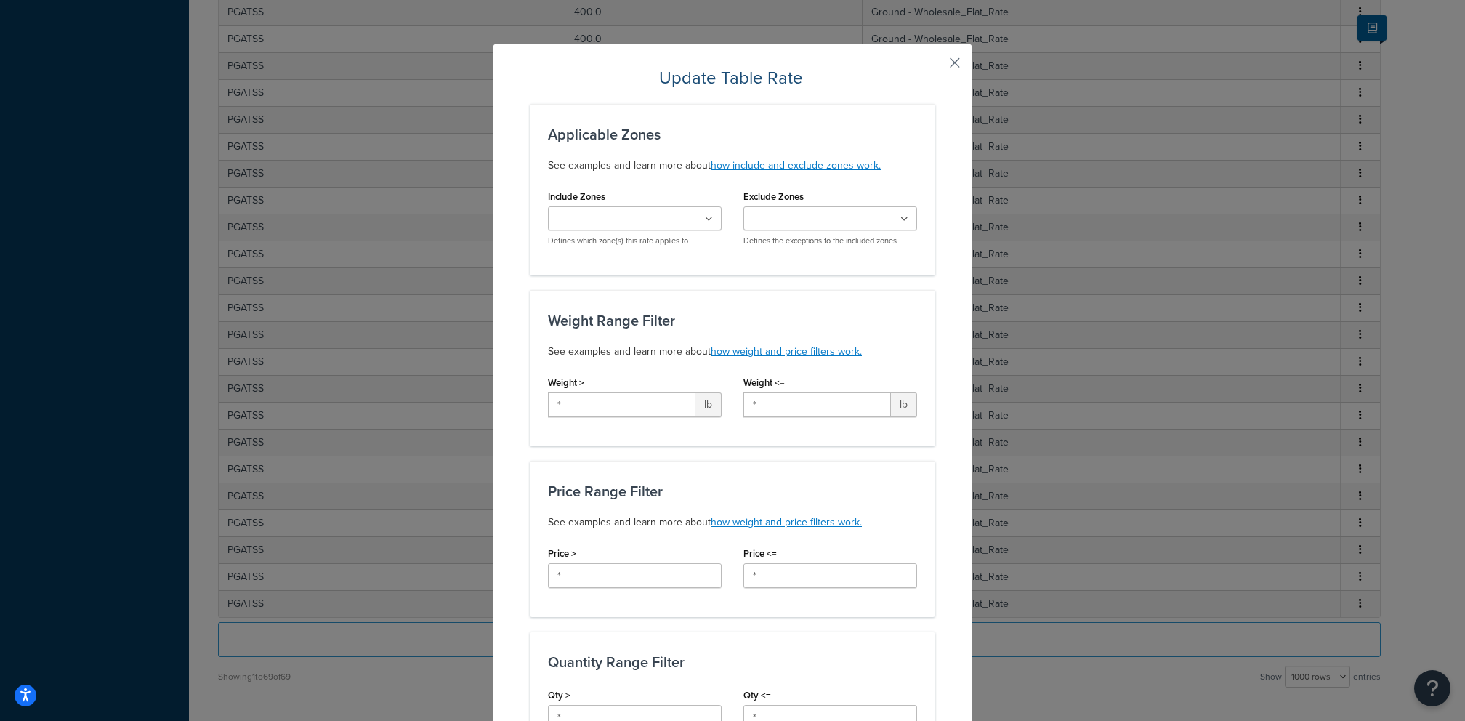
click at [935, 66] on button "button" at bounding box center [934, 68] width 4 height 4
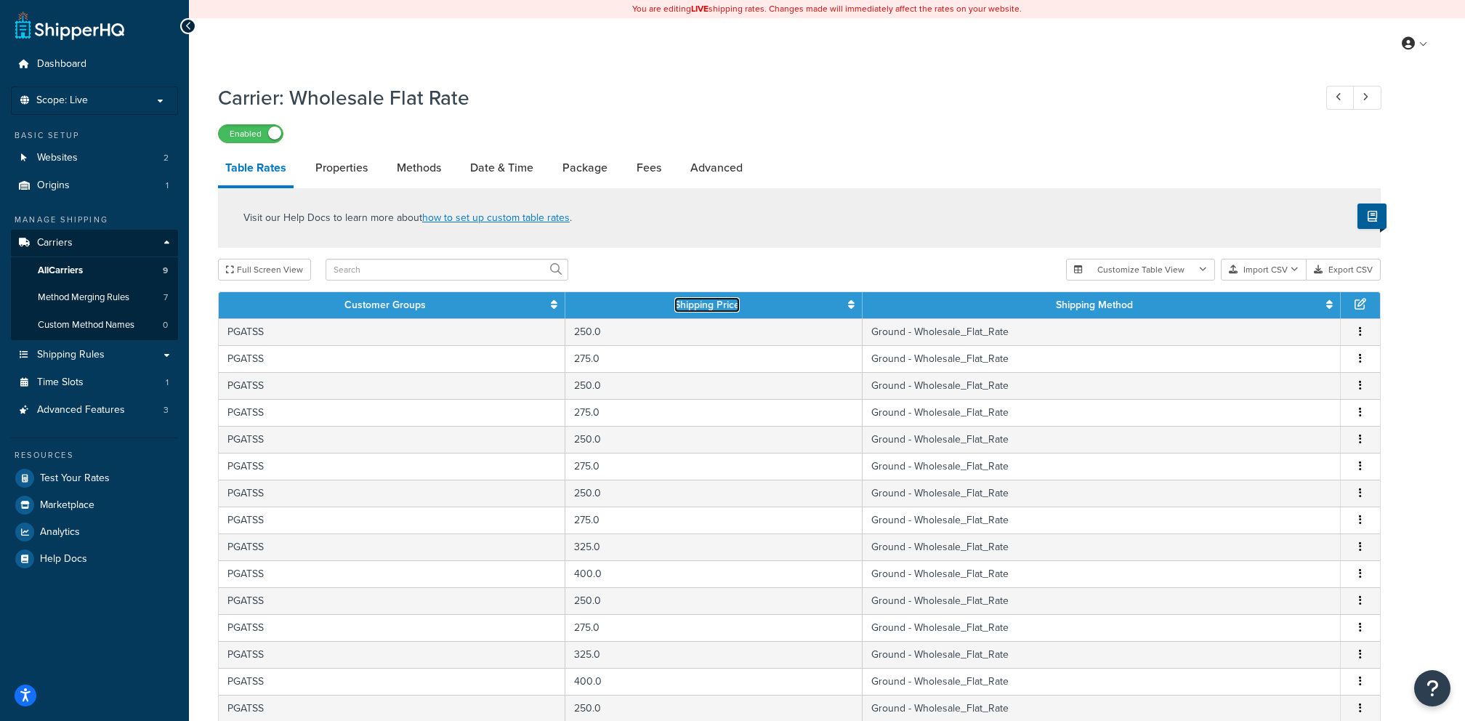
click at [853, 310] on icon at bounding box center [851, 304] width 7 height 10
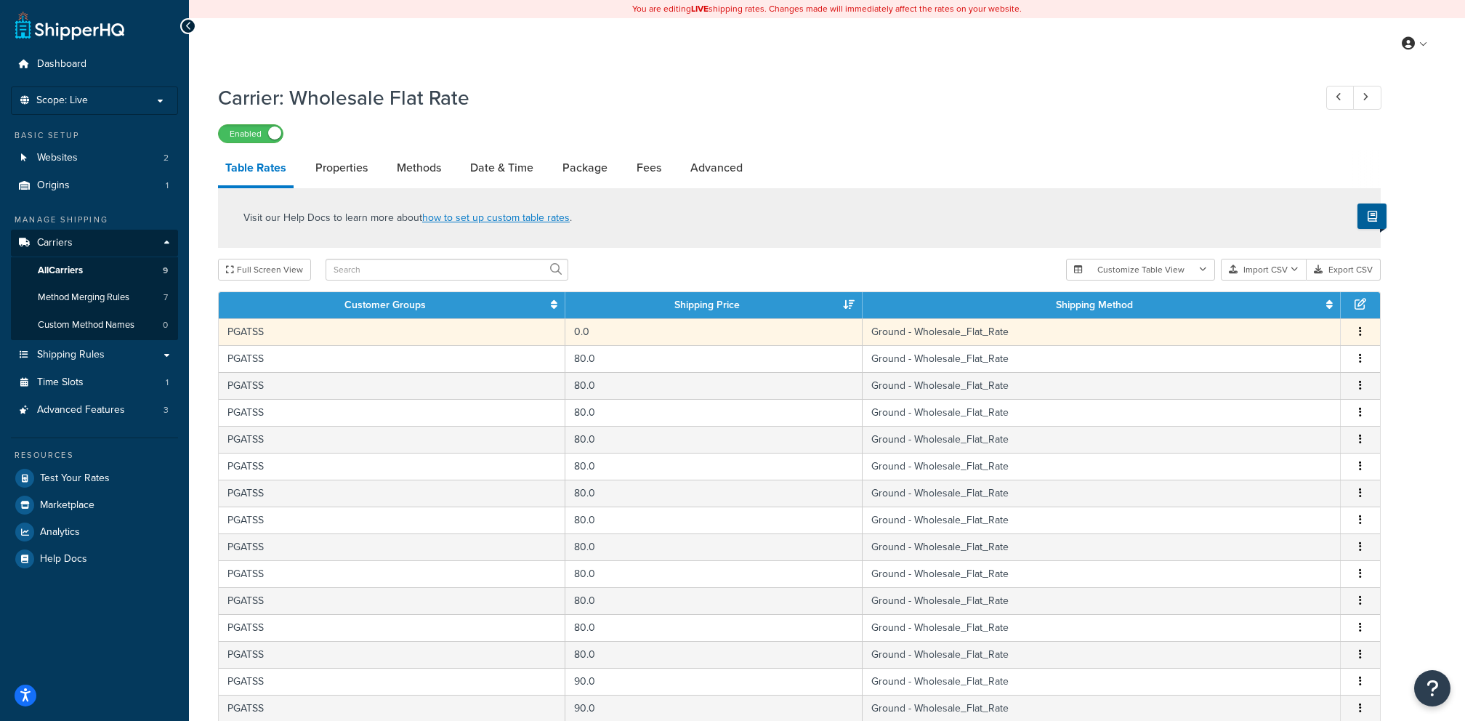
click at [803, 343] on td "0.0" at bounding box center [713, 331] width 297 height 27
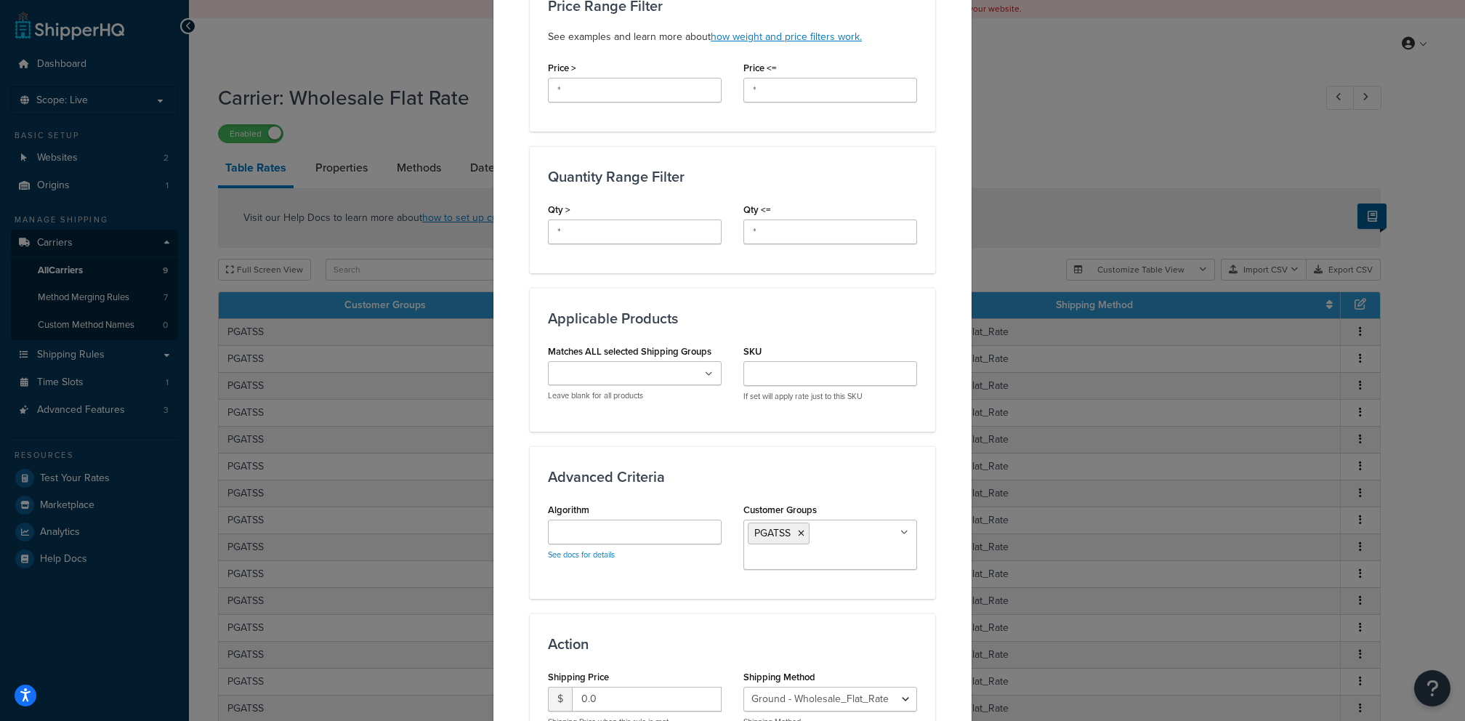
scroll to position [481, 0]
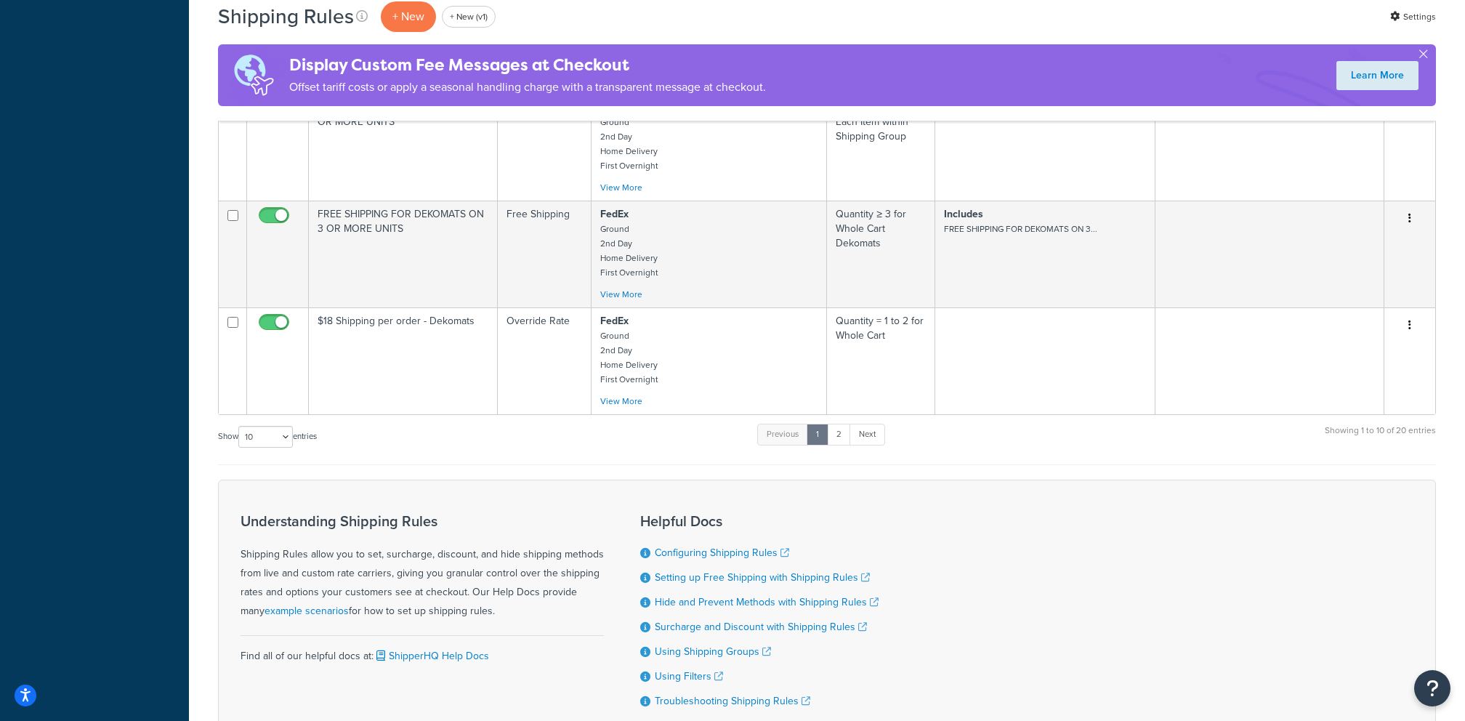
scroll to position [1016, 0]
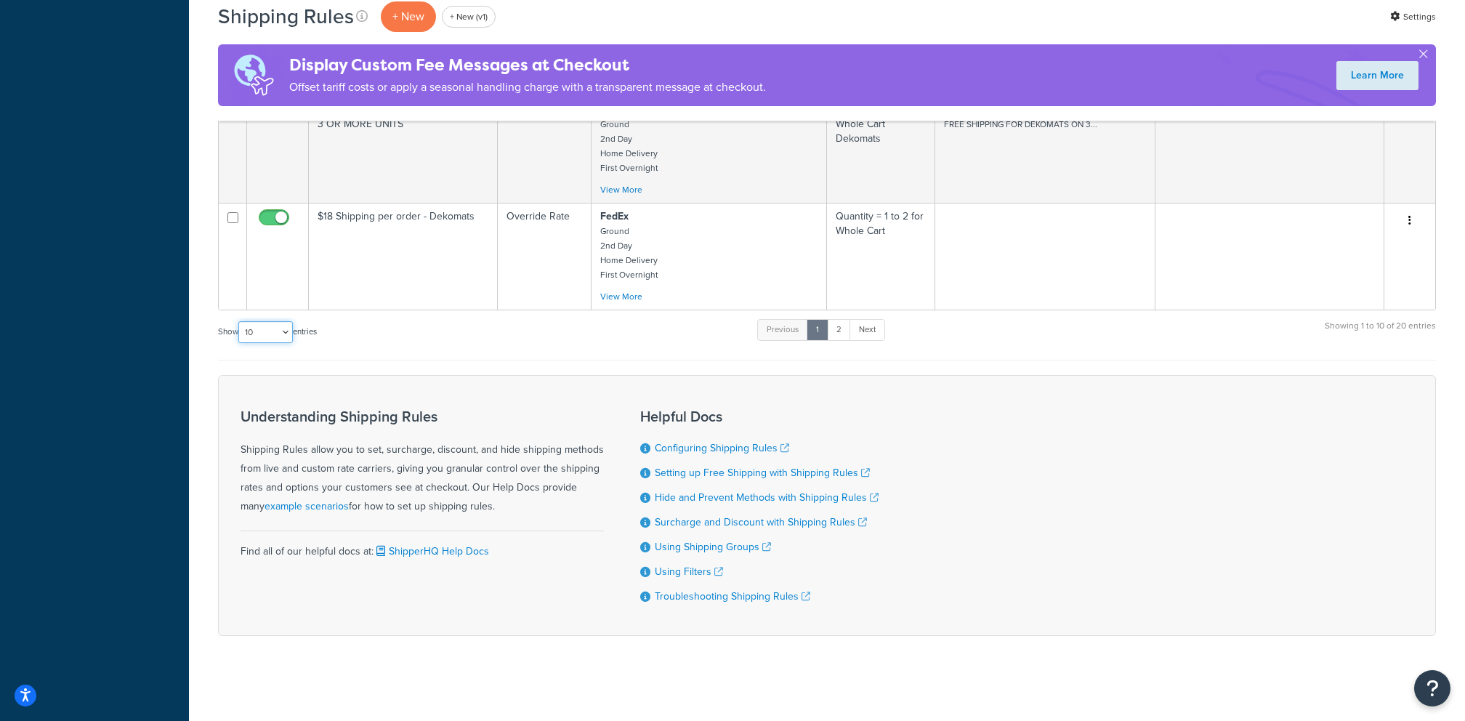
click at [278, 332] on select "10 15 25 50 100 1000" at bounding box center [265, 332] width 55 height 22
select select "50"
click at [240, 321] on select "10 15 25 50 100 1000" at bounding box center [265, 332] width 55 height 22
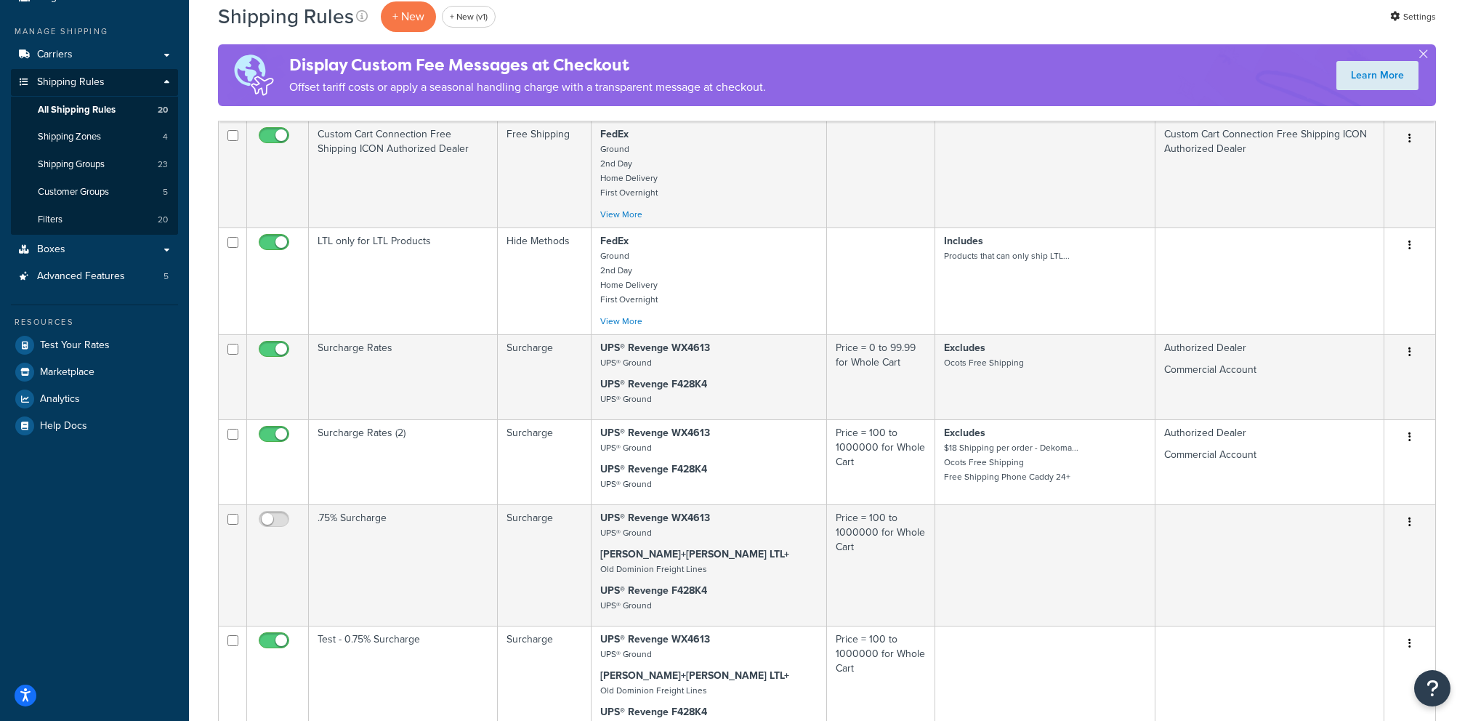
scroll to position [0, 0]
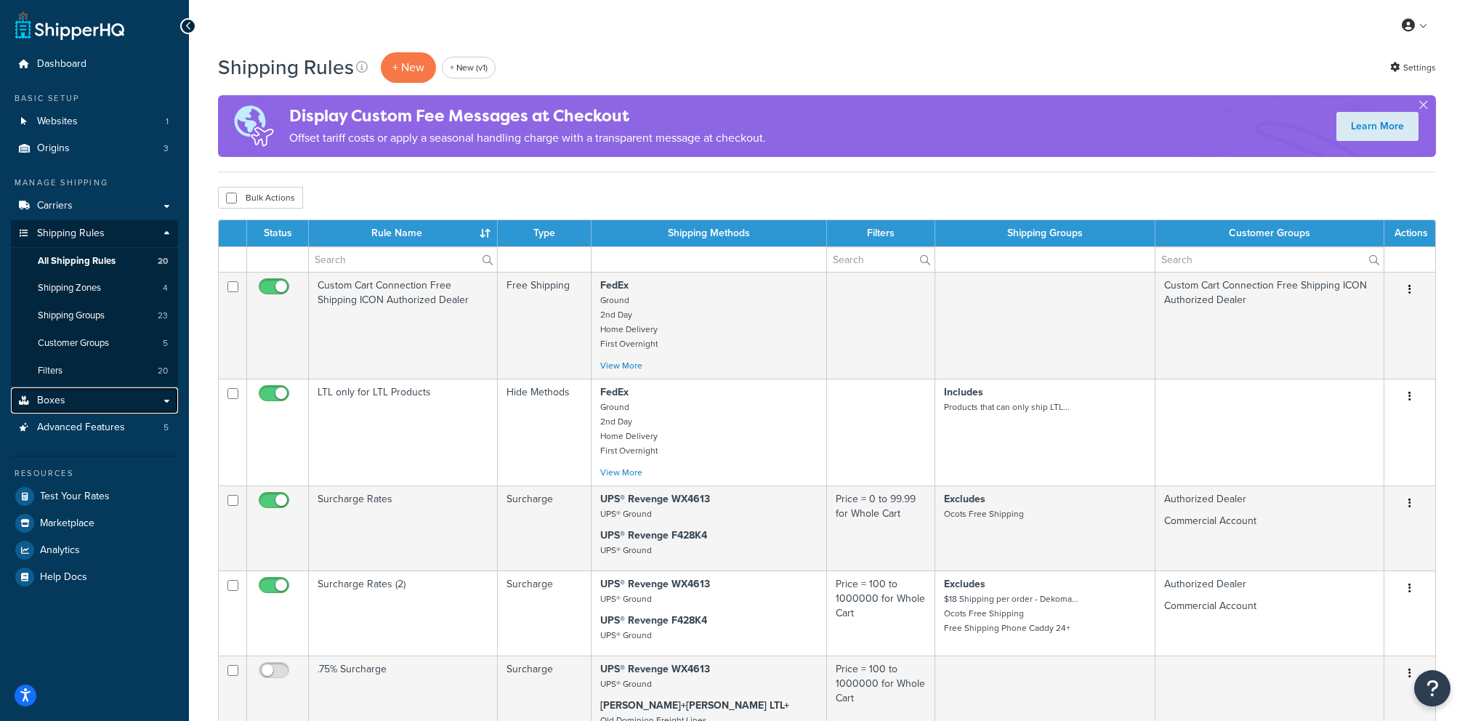
click at [126, 393] on link "Boxes" at bounding box center [94, 400] width 167 height 27
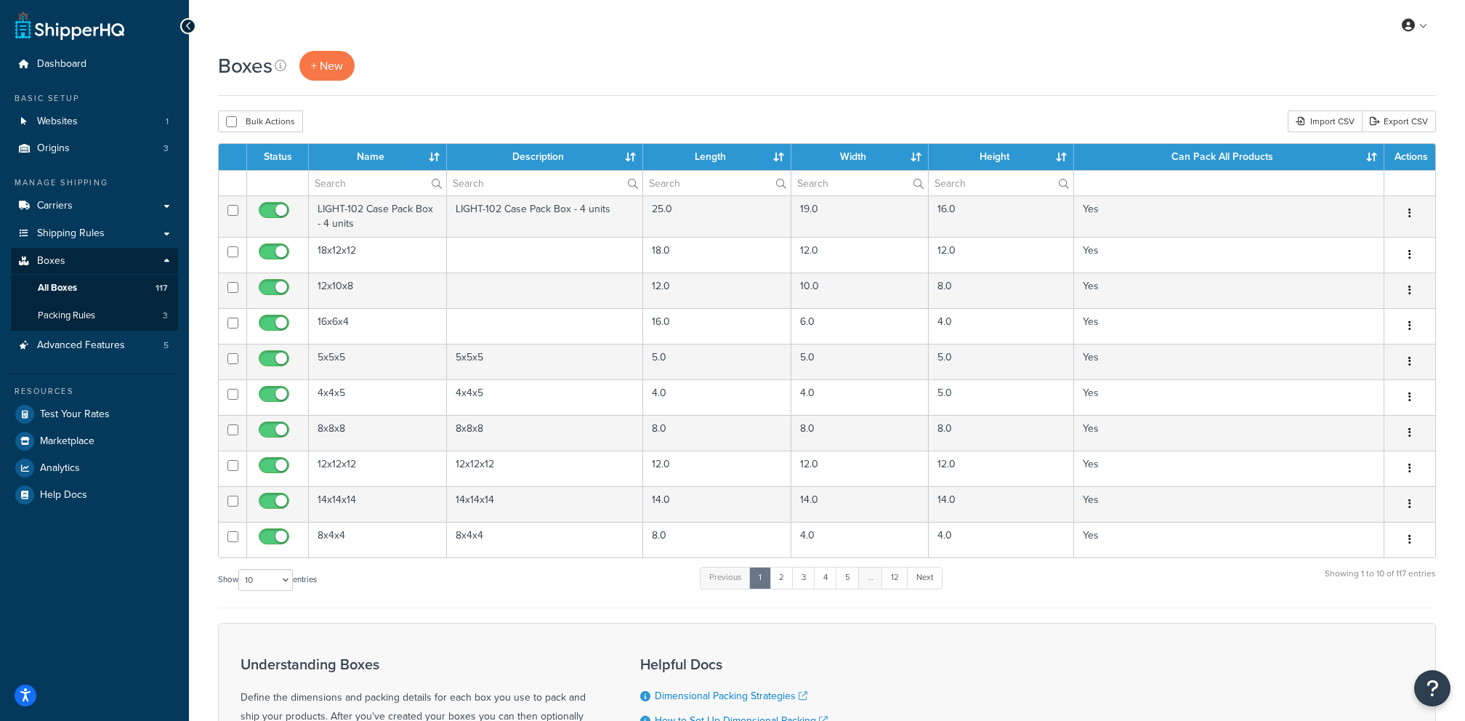
click at [841, 95] on div "Boxes + New" at bounding box center [827, 73] width 1218 height 45
click at [153, 289] on link "All Boxes 117" at bounding box center [94, 288] width 167 height 27
click at [103, 230] on link "Shipping Rules" at bounding box center [94, 233] width 167 height 27
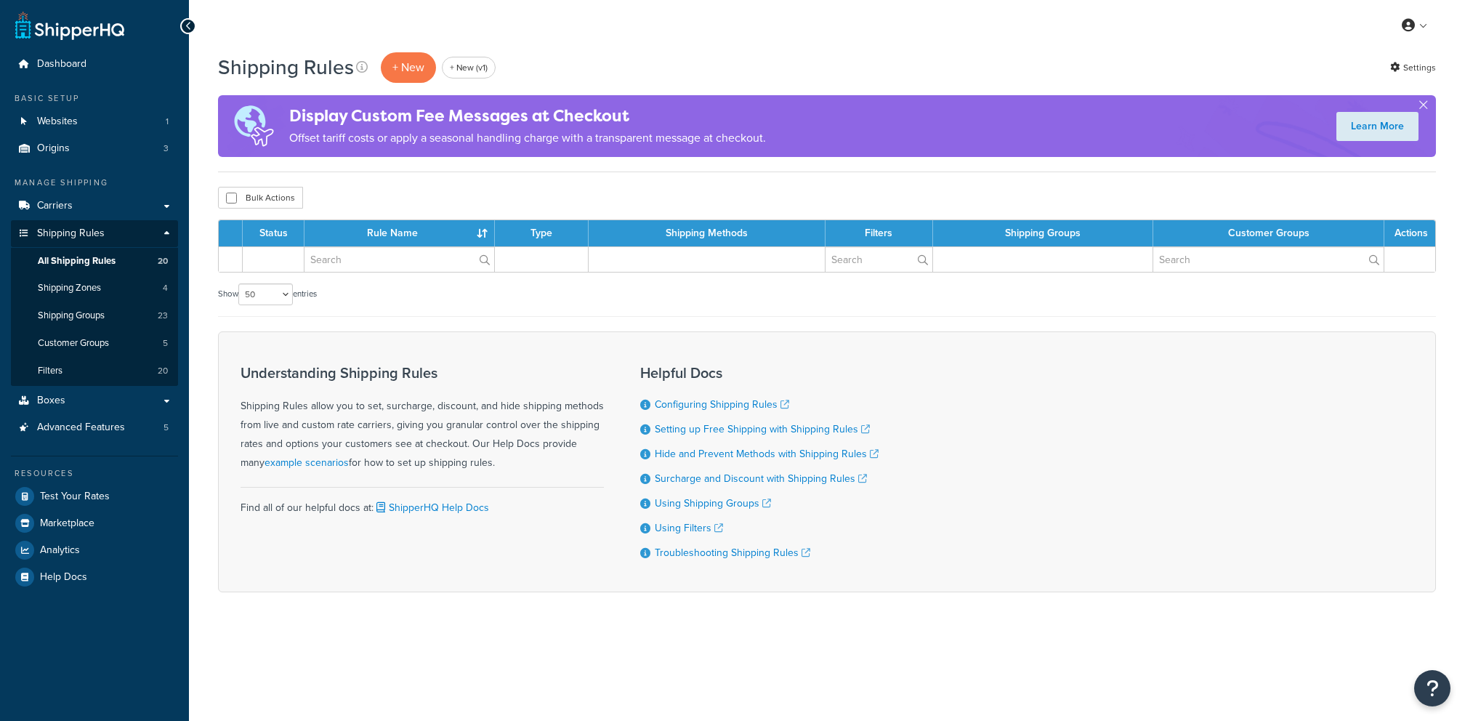
select select "50"
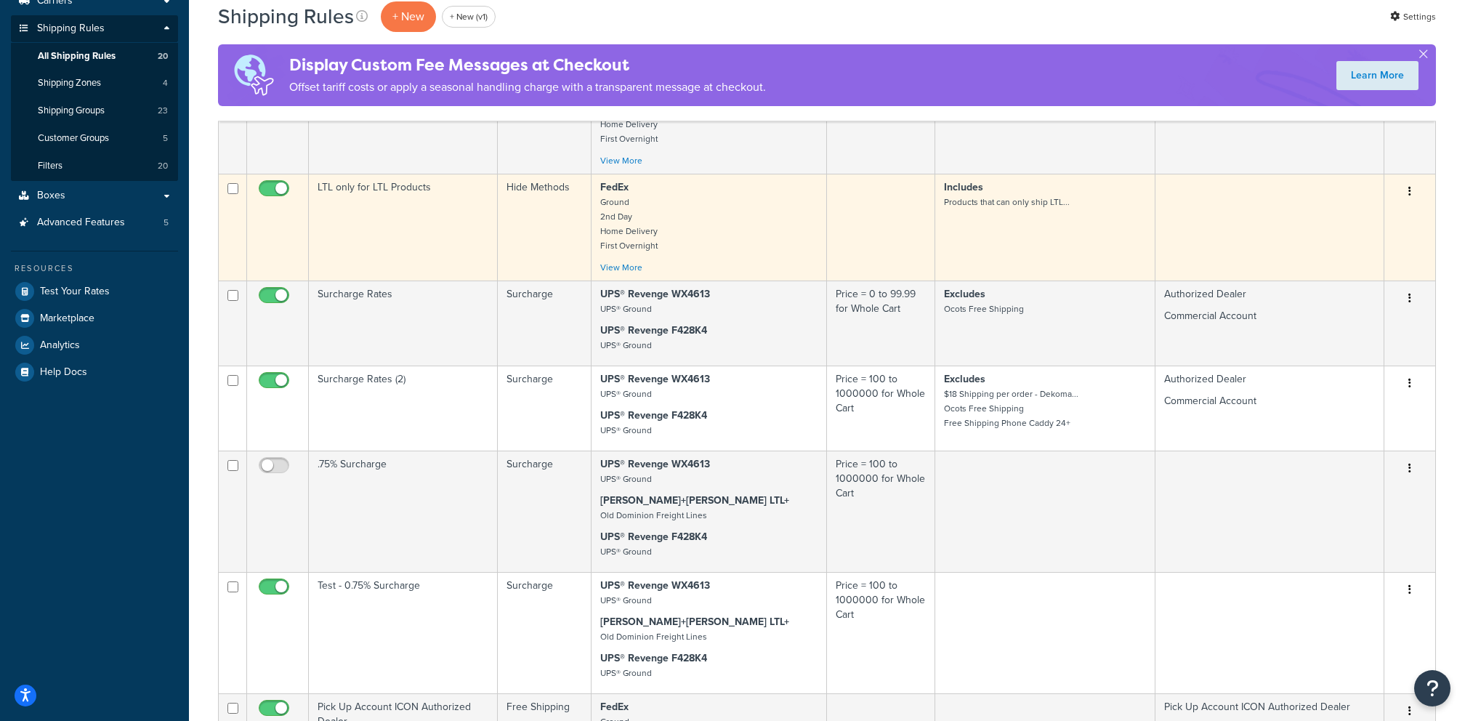
scroll to position [211, 0]
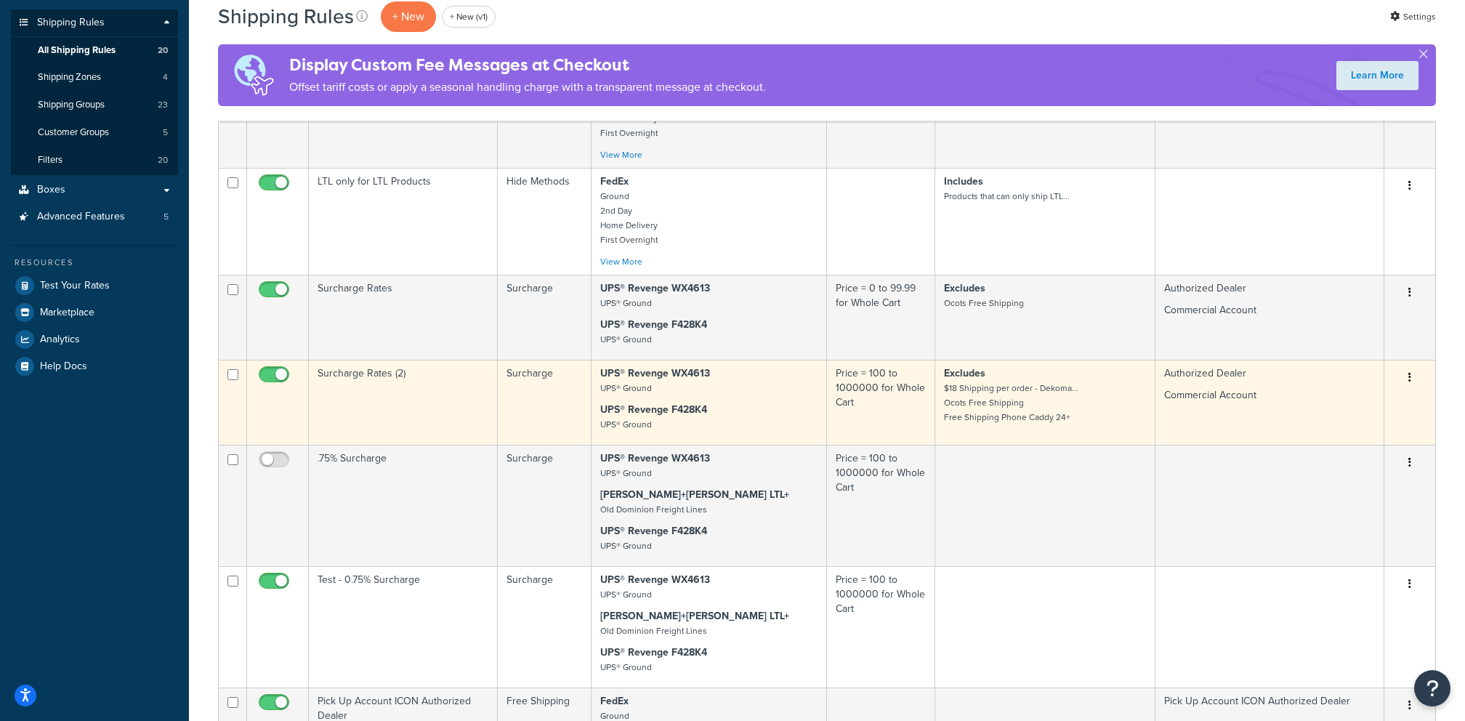
click at [538, 388] on td "Surcharge" at bounding box center [545, 402] width 94 height 85
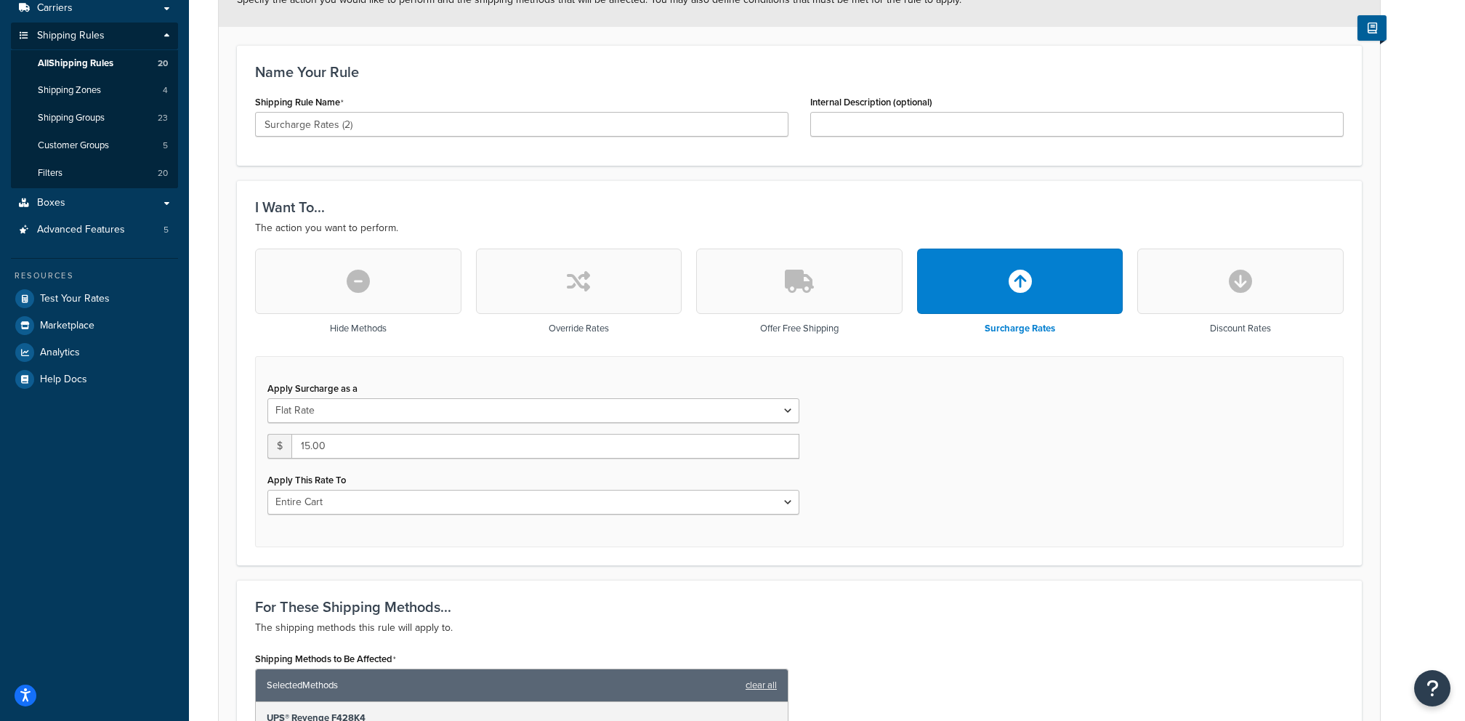
scroll to position [217, 0]
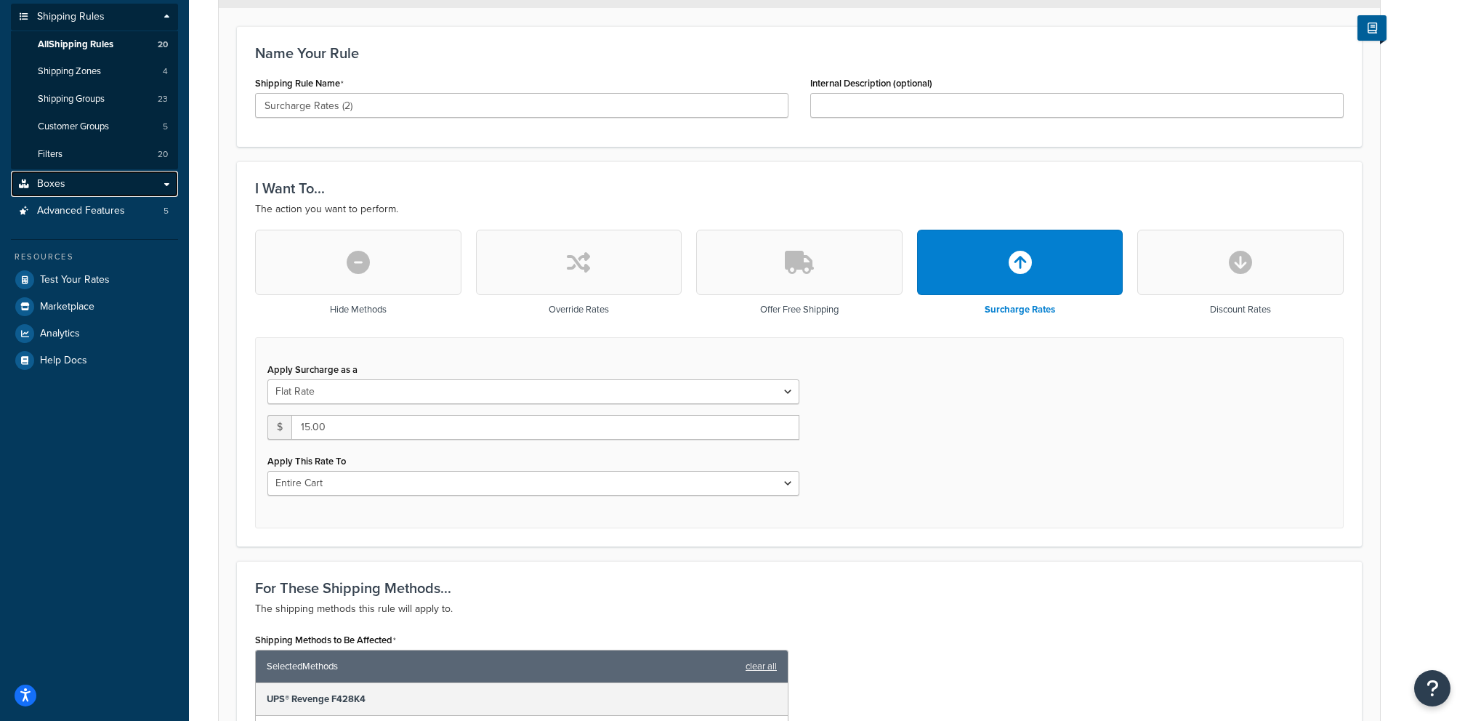
click at [110, 184] on link "Boxes" at bounding box center [94, 184] width 167 height 27
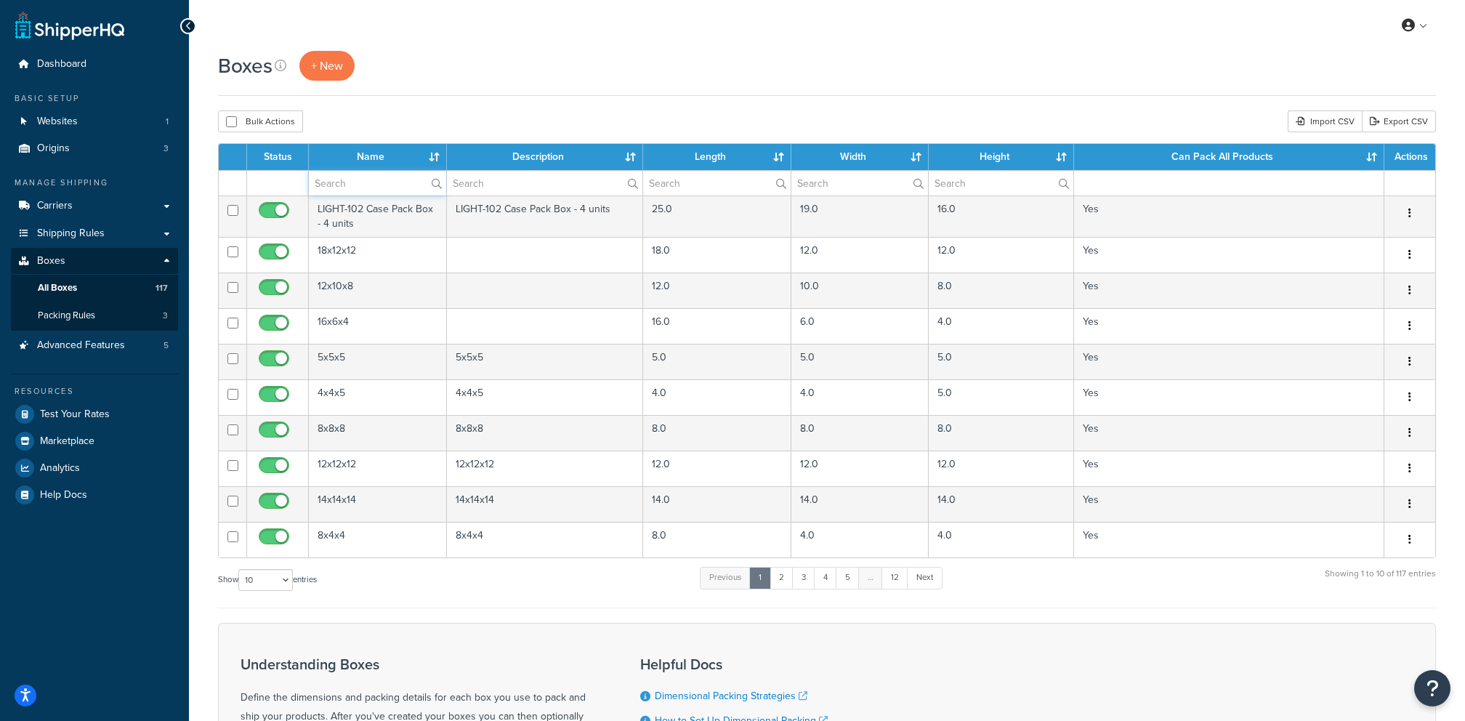
click at [363, 182] on input "text" at bounding box center [377, 183] width 137 height 25
paste input "Ground Shipping Unless Over Minimum Freight Weight Threshold"
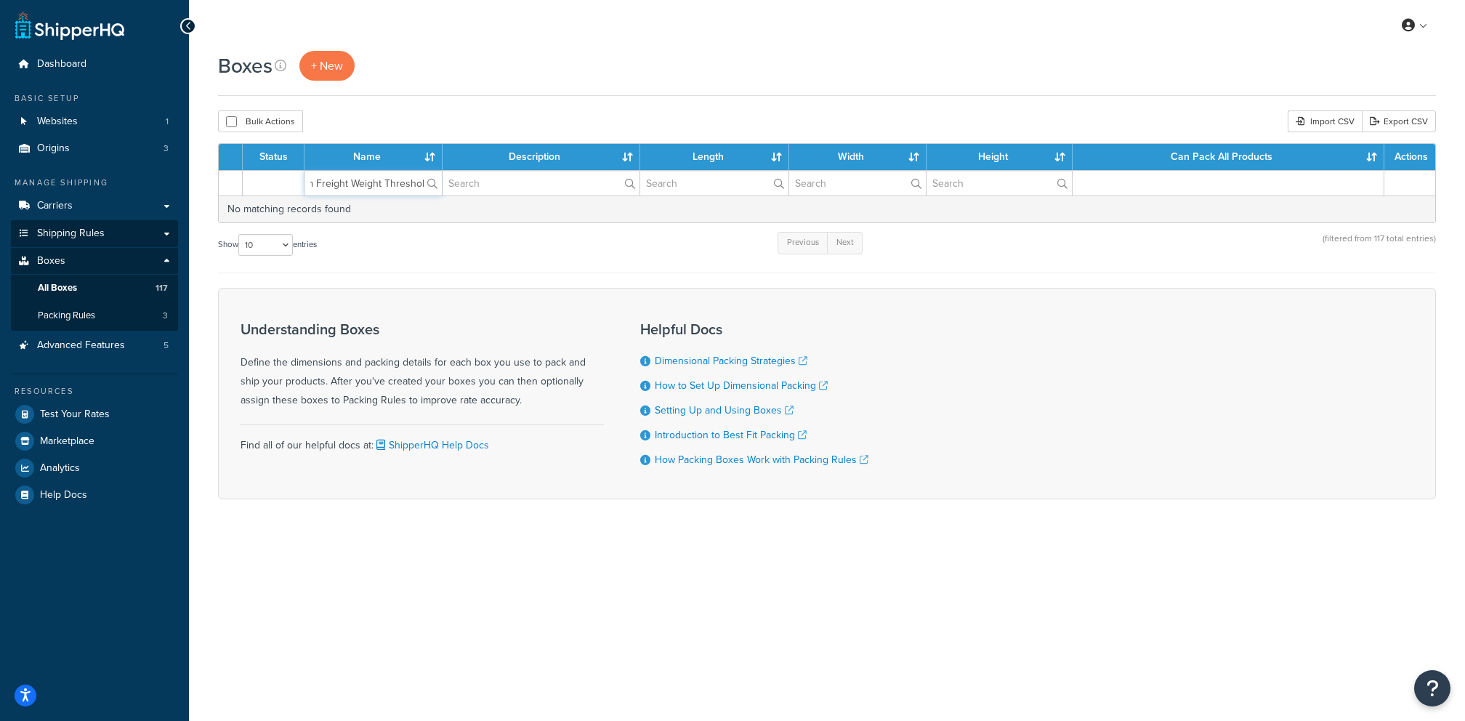
type input "Ground Shipping Unless Over Minimum Freight Weight Threshold"
click at [98, 239] on span "Shipping Rules" at bounding box center [71, 233] width 68 height 12
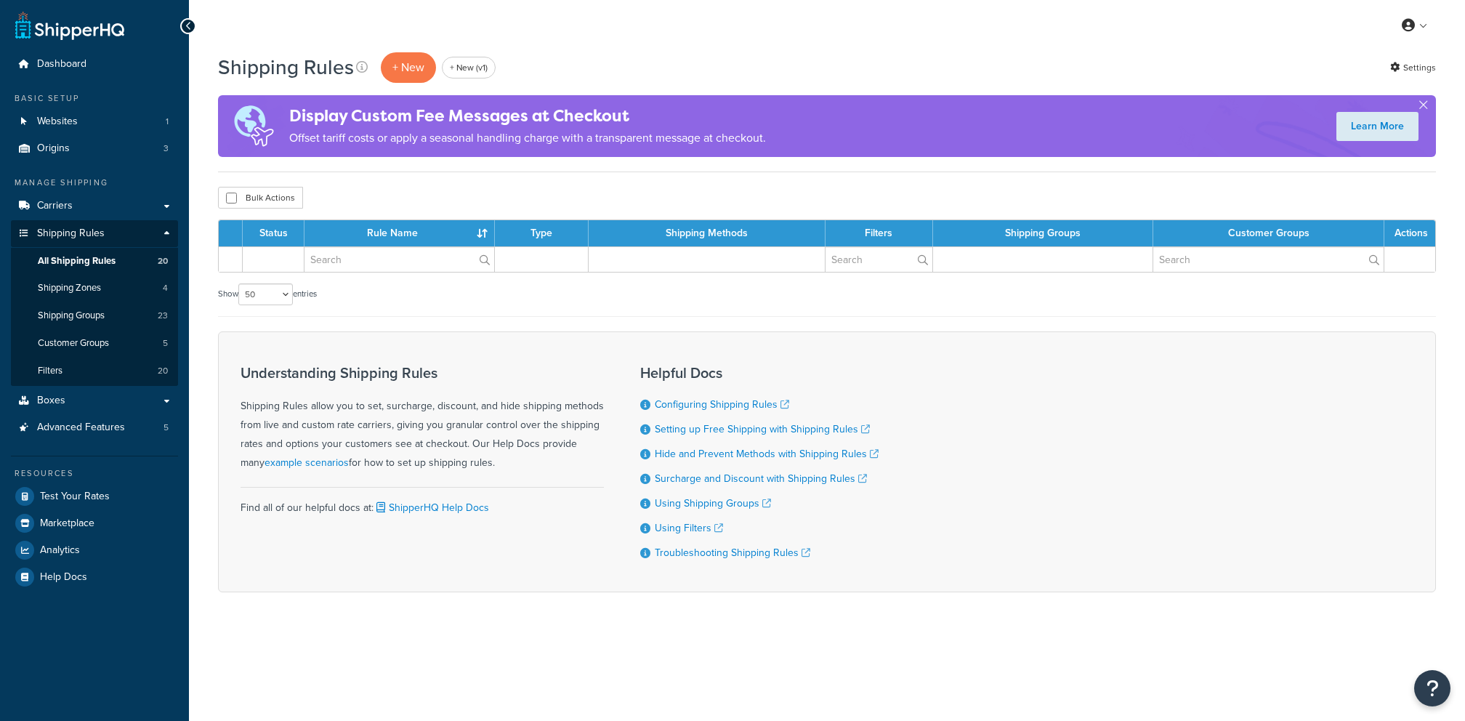
select select "50"
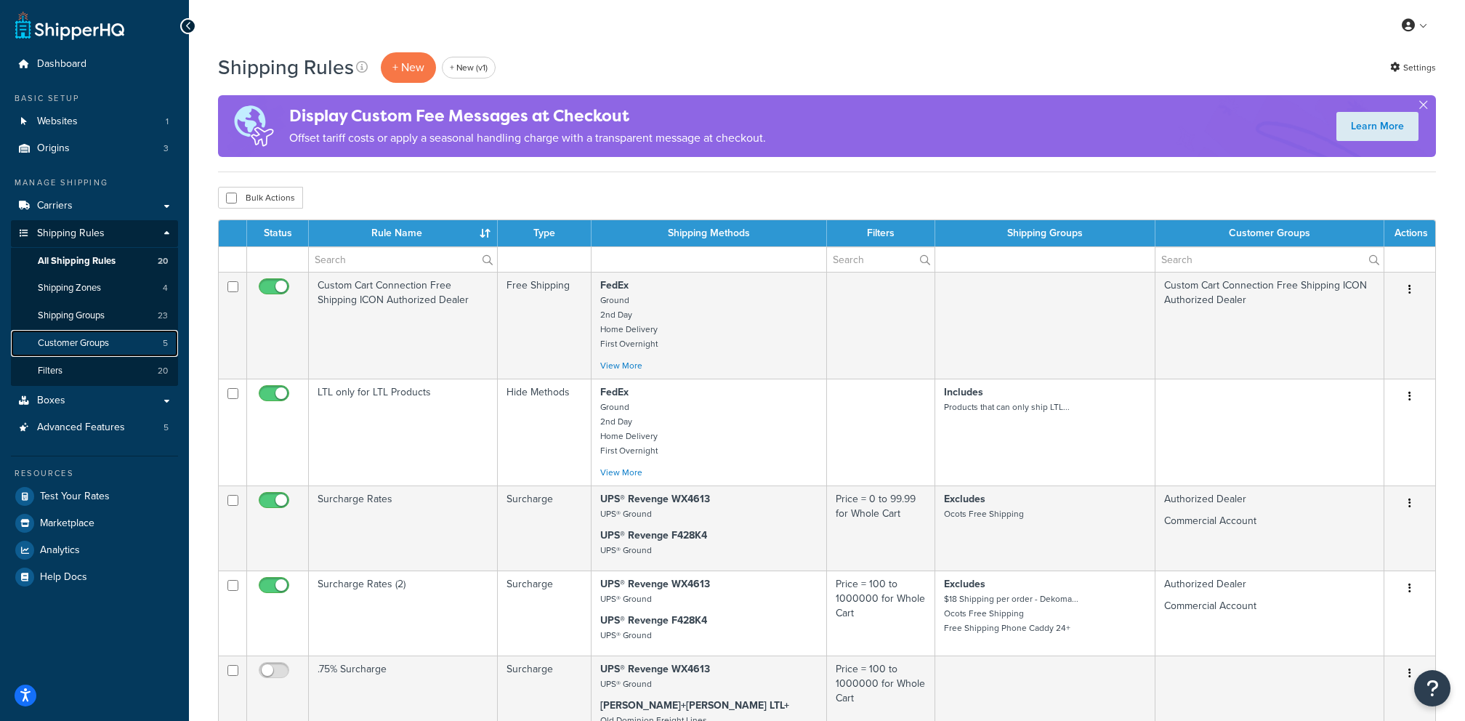
click at [114, 349] on link "Customer Groups 5" at bounding box center [94, 343] width 167 height 27
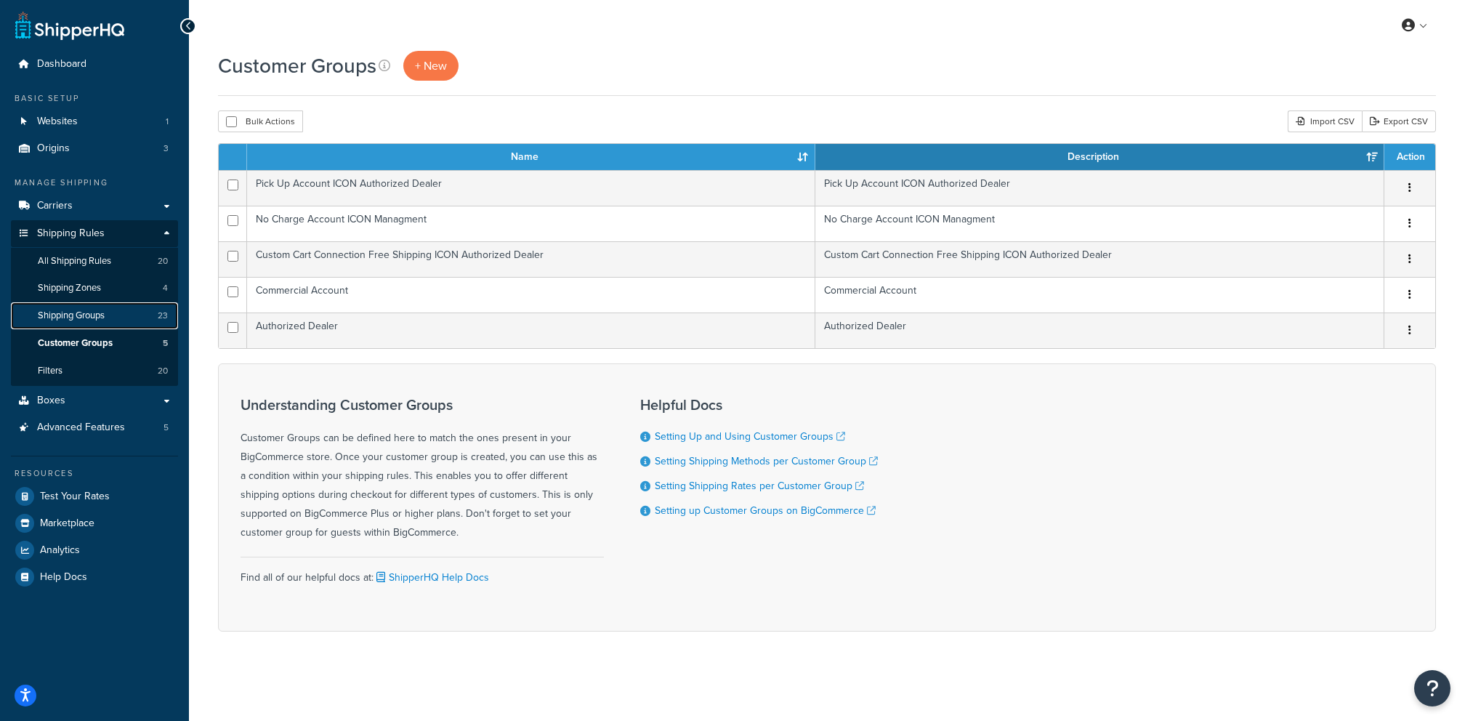
click at [116, 323] on link "Shipping Groups 23" at bounding box center [94, 315] width 167 height 27
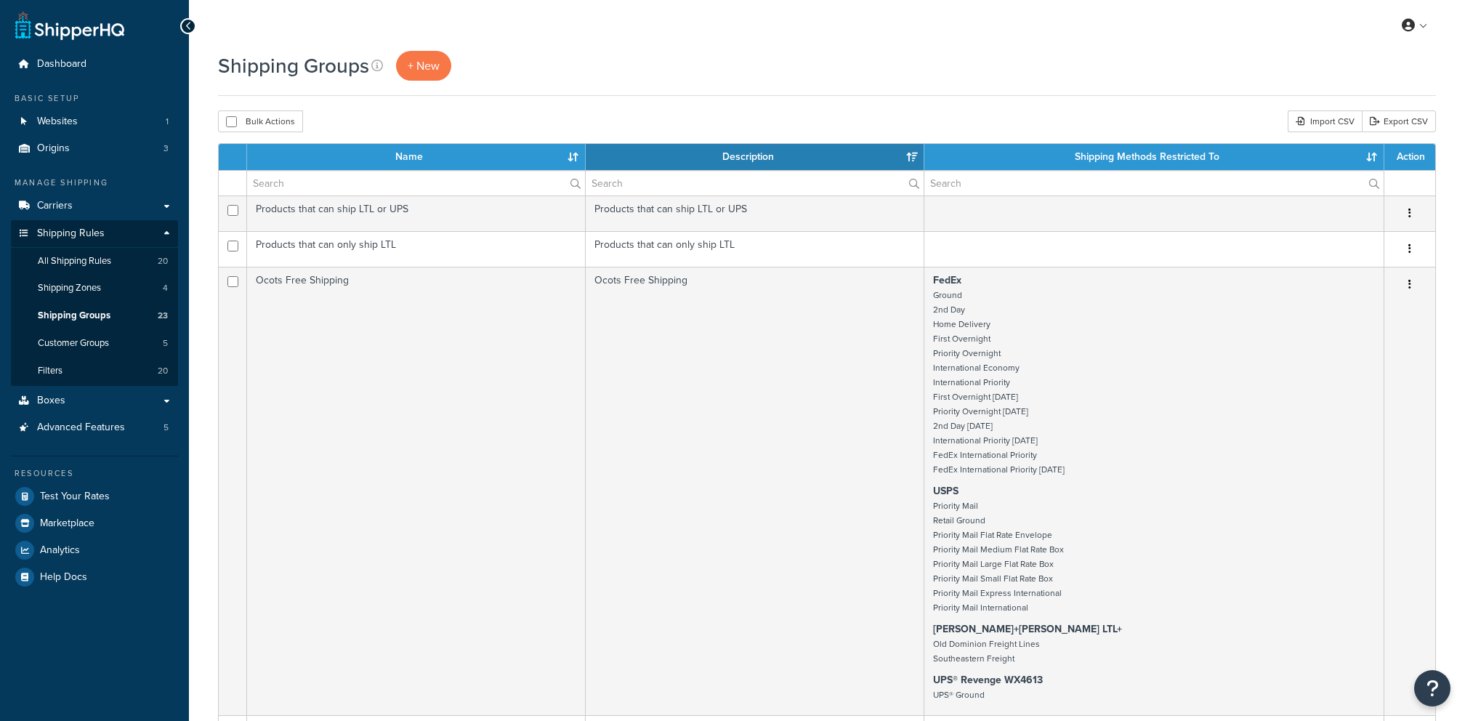
select select "15"
click at [411, 191] on input "text" at bounding box center [416, 183] width 338 height 25
paste input "Ground Shipping Unless Over Minimum Freight Weight Threshold"
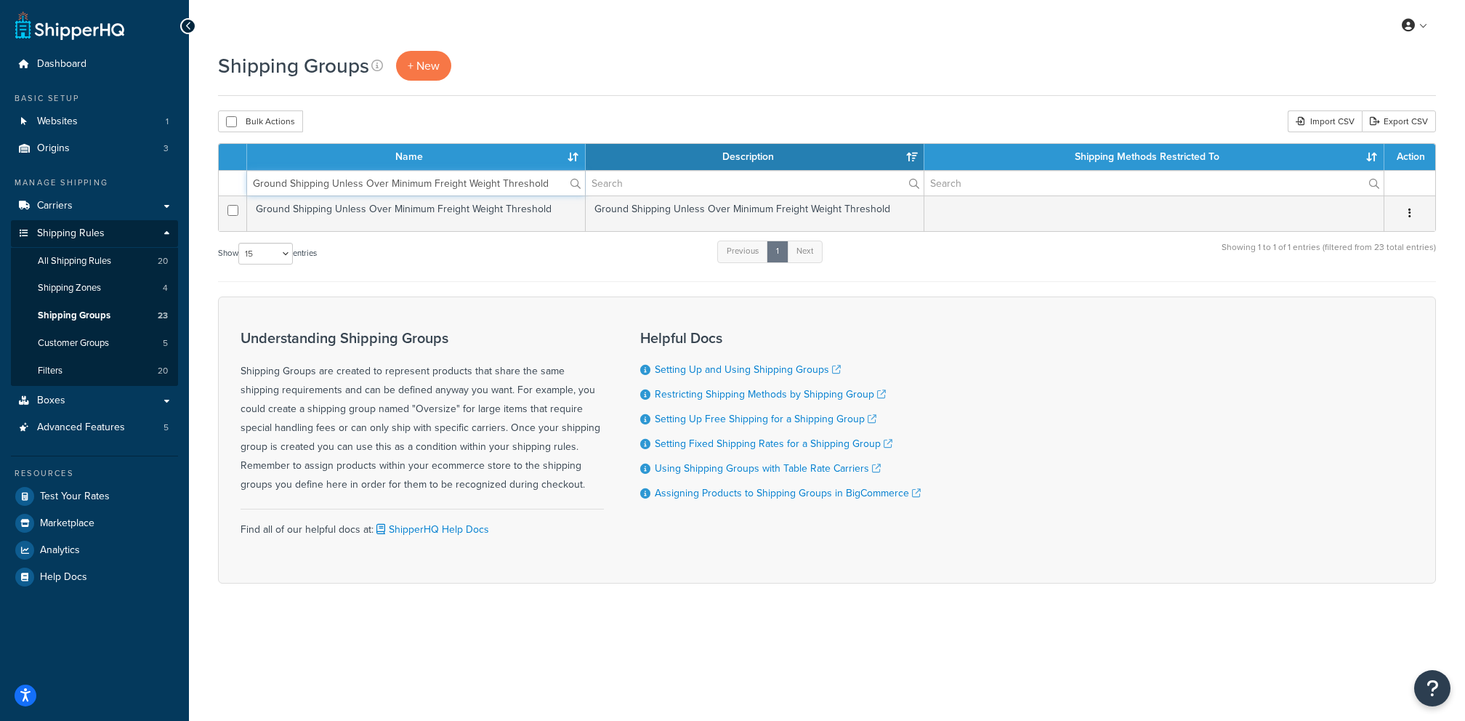
type input "Ground Shipping Unless Over Minimum Freight Weight Threshold"
click at [406, 233] on div "Name Description Shipping Methods Restricted To Action Ground Shipping Unless O…" at bounding box center [827, 212] width 1218 height 139
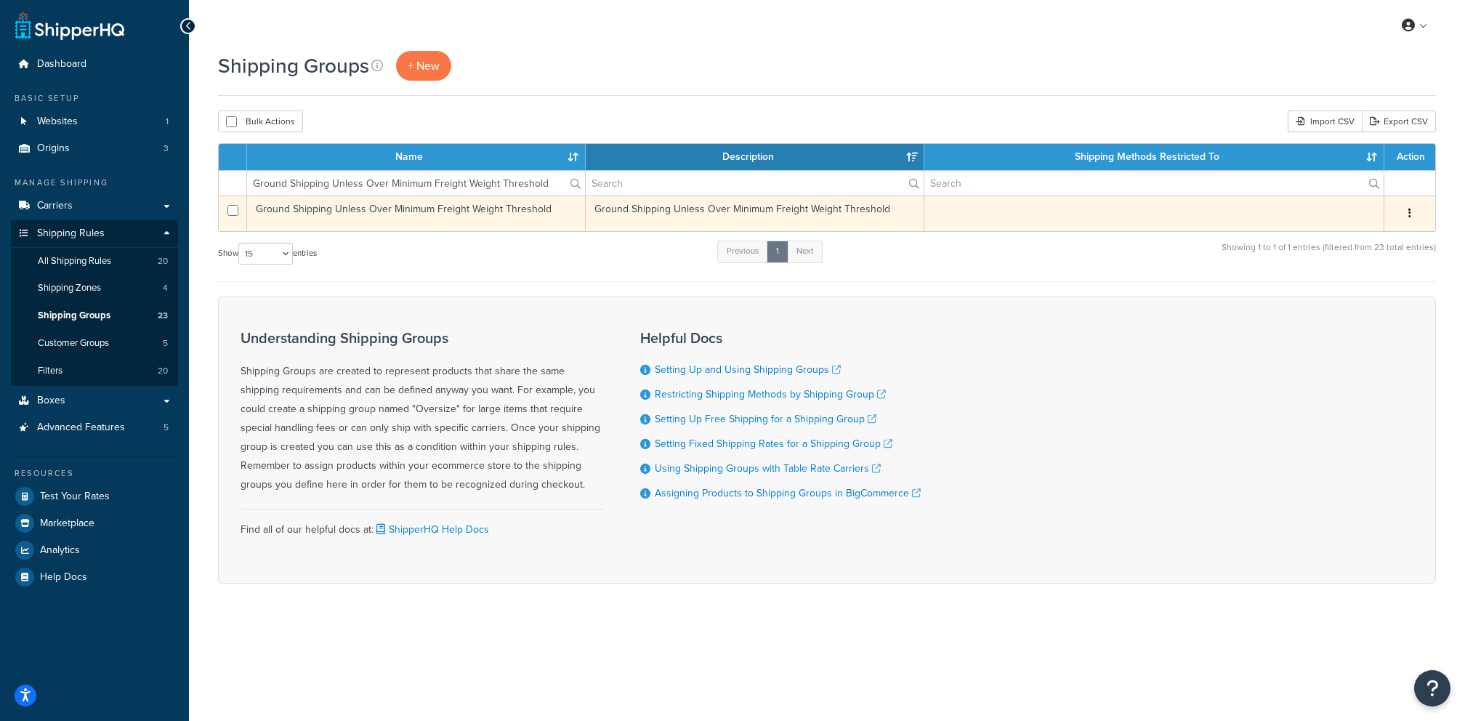
click at [406, 224] on td "Ground Shipping Unless Over Minimum Freight Weight Threshold" at bounding box center [416, 213] width 339 height 36
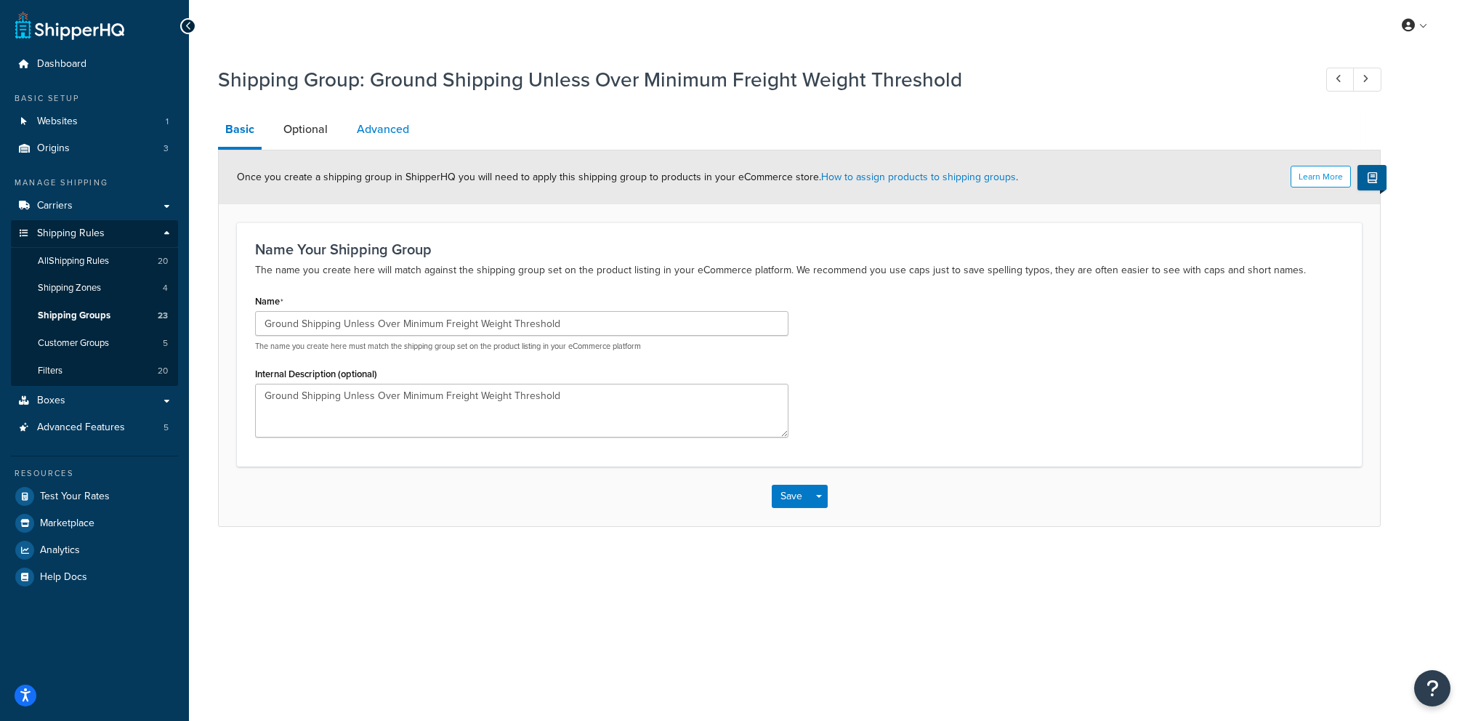
click at [399, 137] on link "Advanced" at bounding box center [383, 129] width 67 height 35
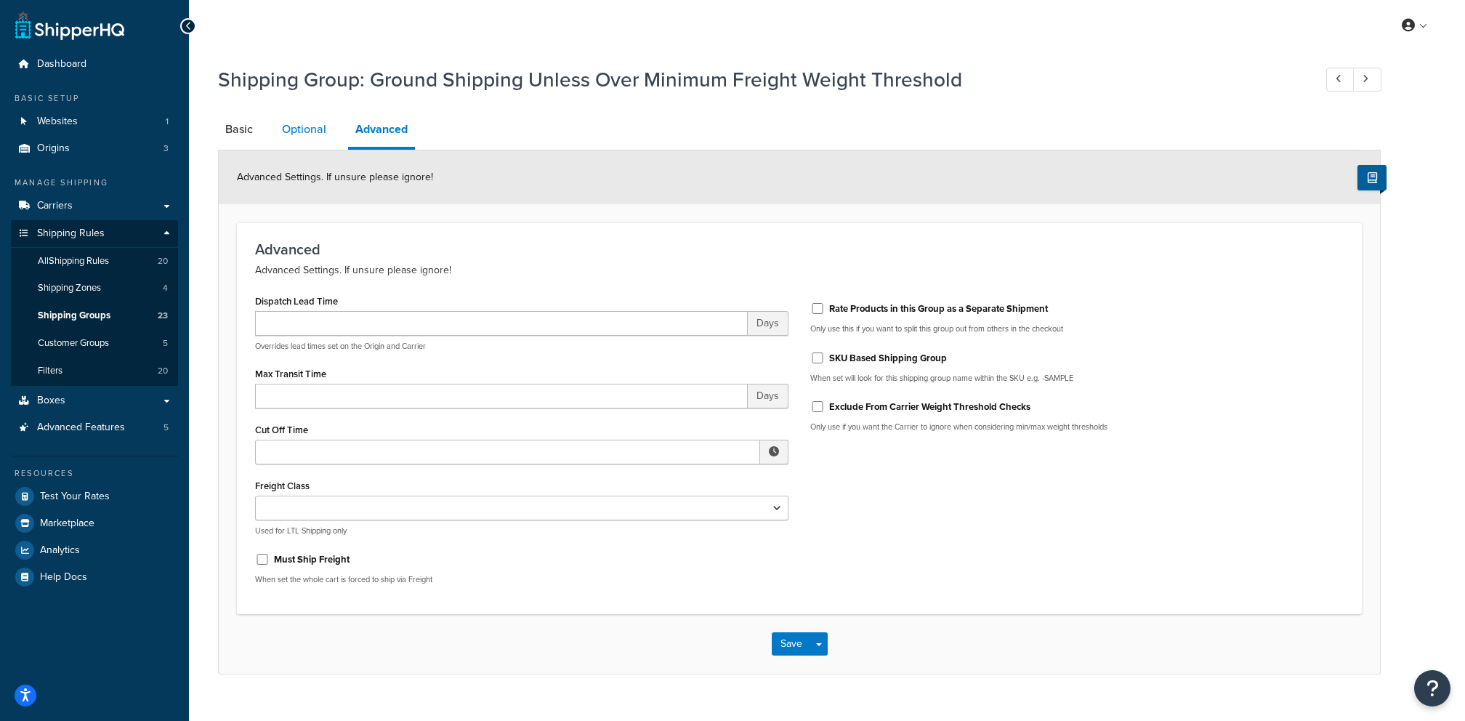
click at [291, 138] on link "Optional" at bounding box center [304, 129] width 59 height 35
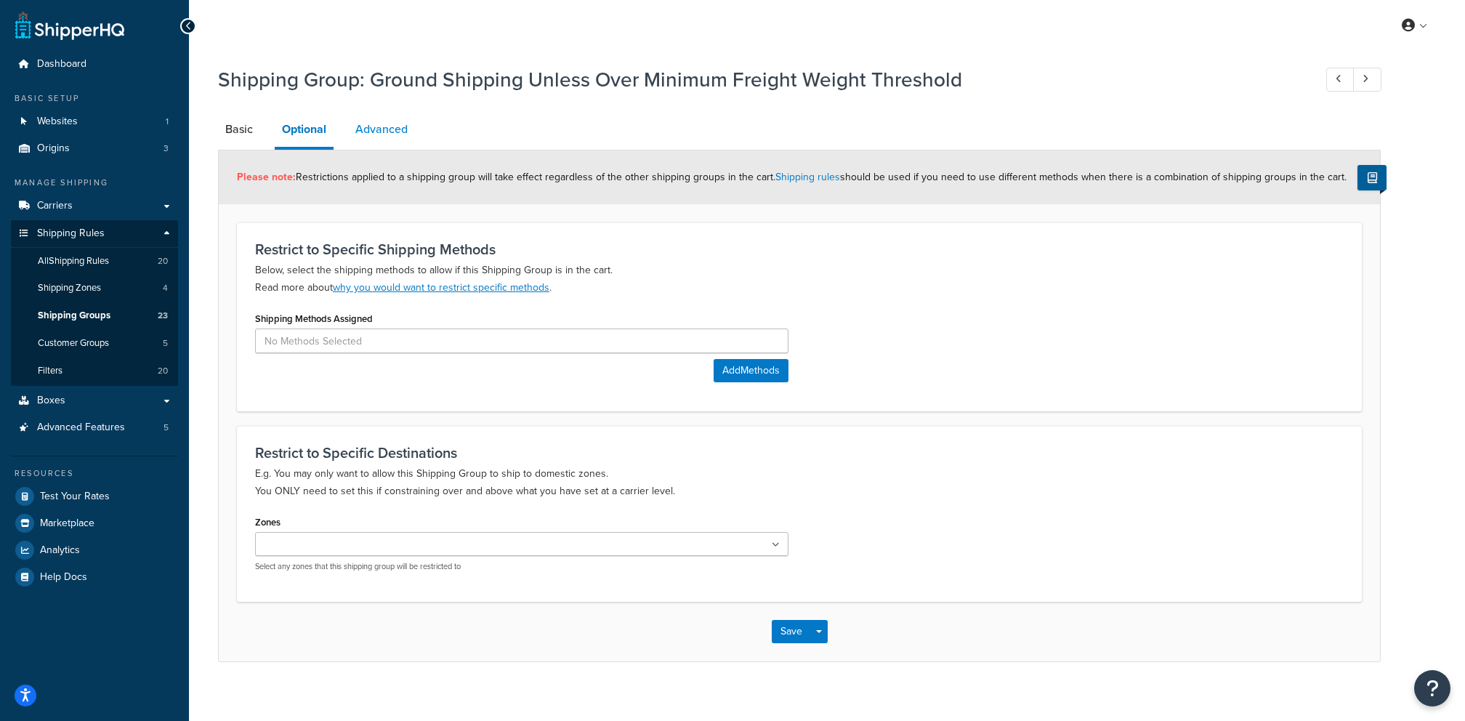
click at [386, 134] on link "Advanced" at bounding box center [381, 129] width 67 height 35
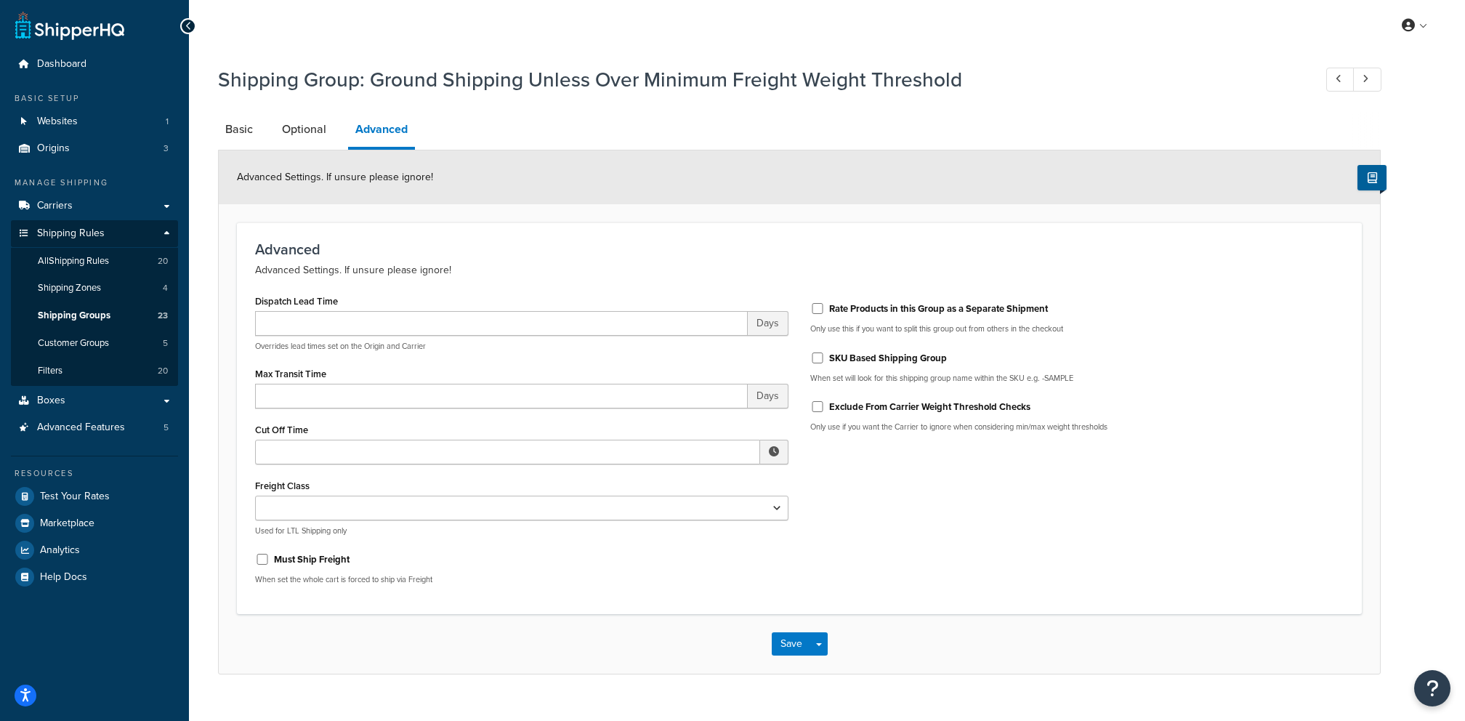
scroll to position [25, 0]
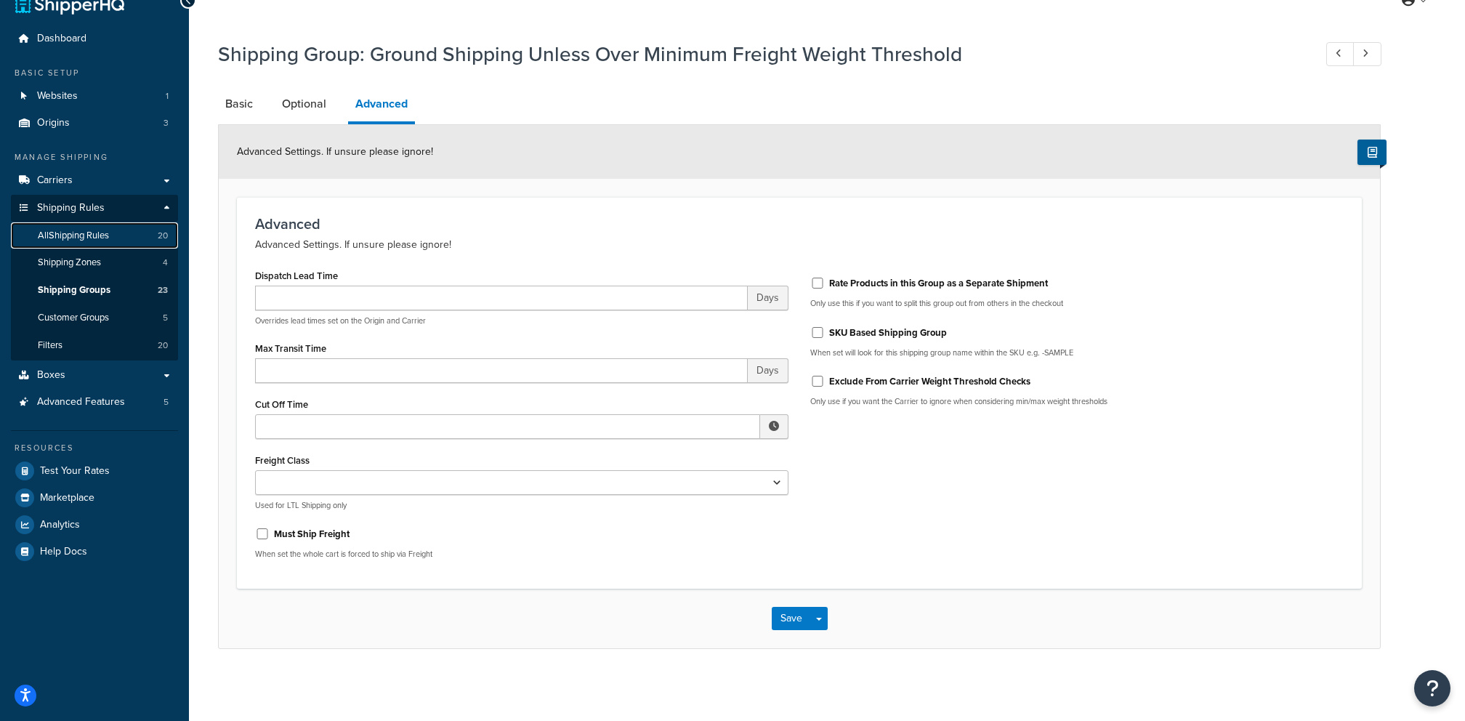
click at [113, 241] on link "All Shipping Rules 20" at bounding box center [94, 235] width 167 height 27
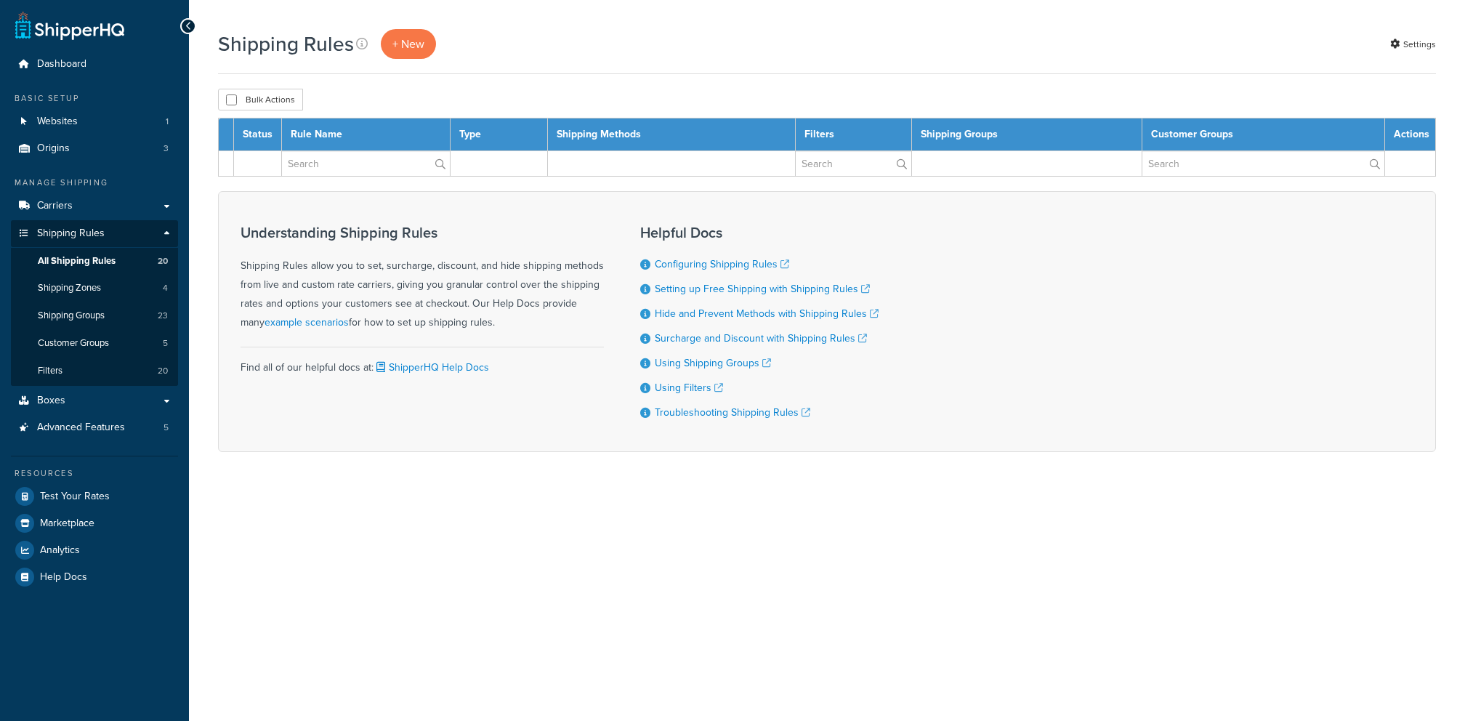
select select "50"
